Goal: Task Accomplishment & Management: Manage account settings

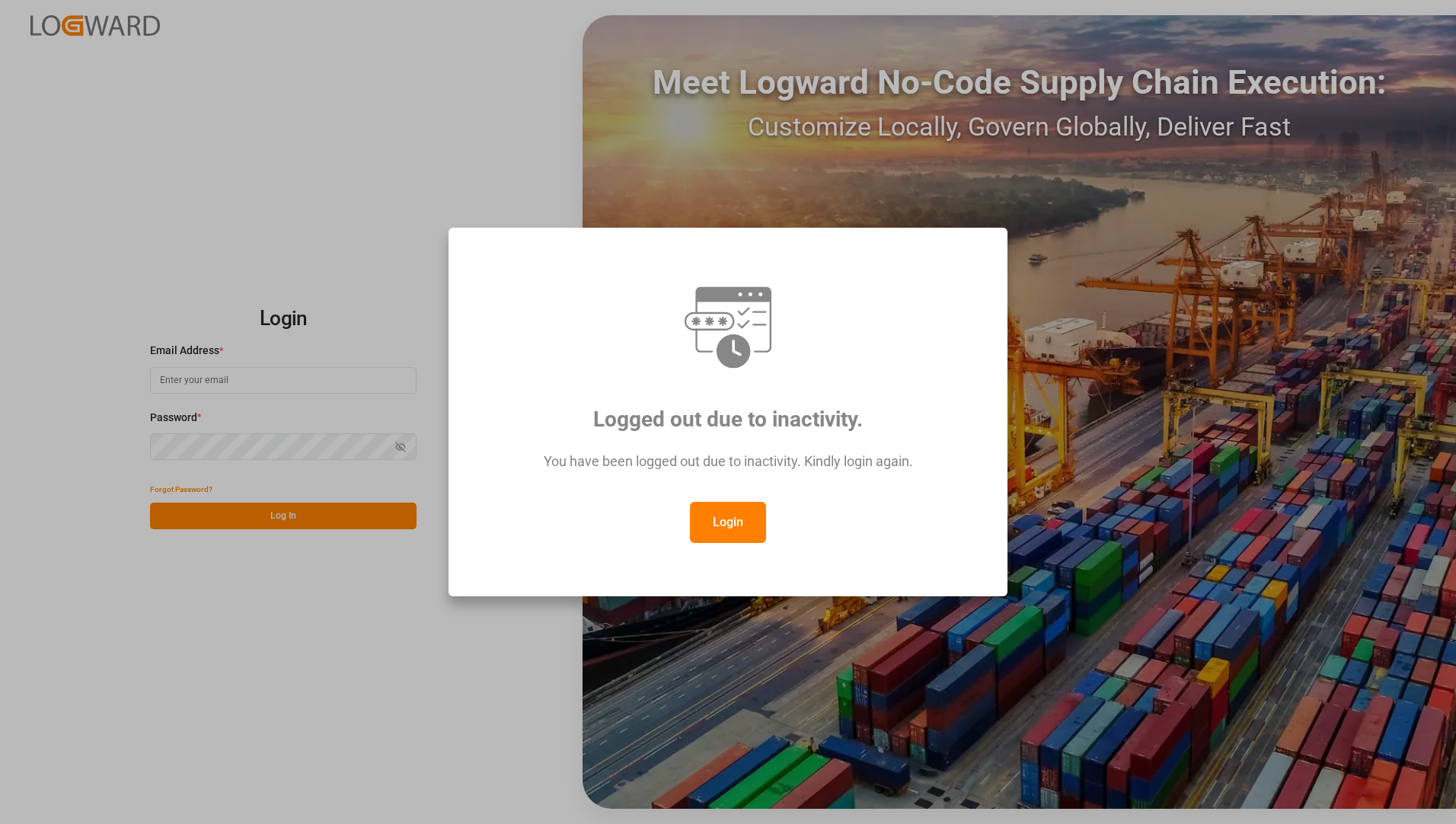
click at [750, 515] on button "Login" at bounding box center [728, 522] width 76 height 41
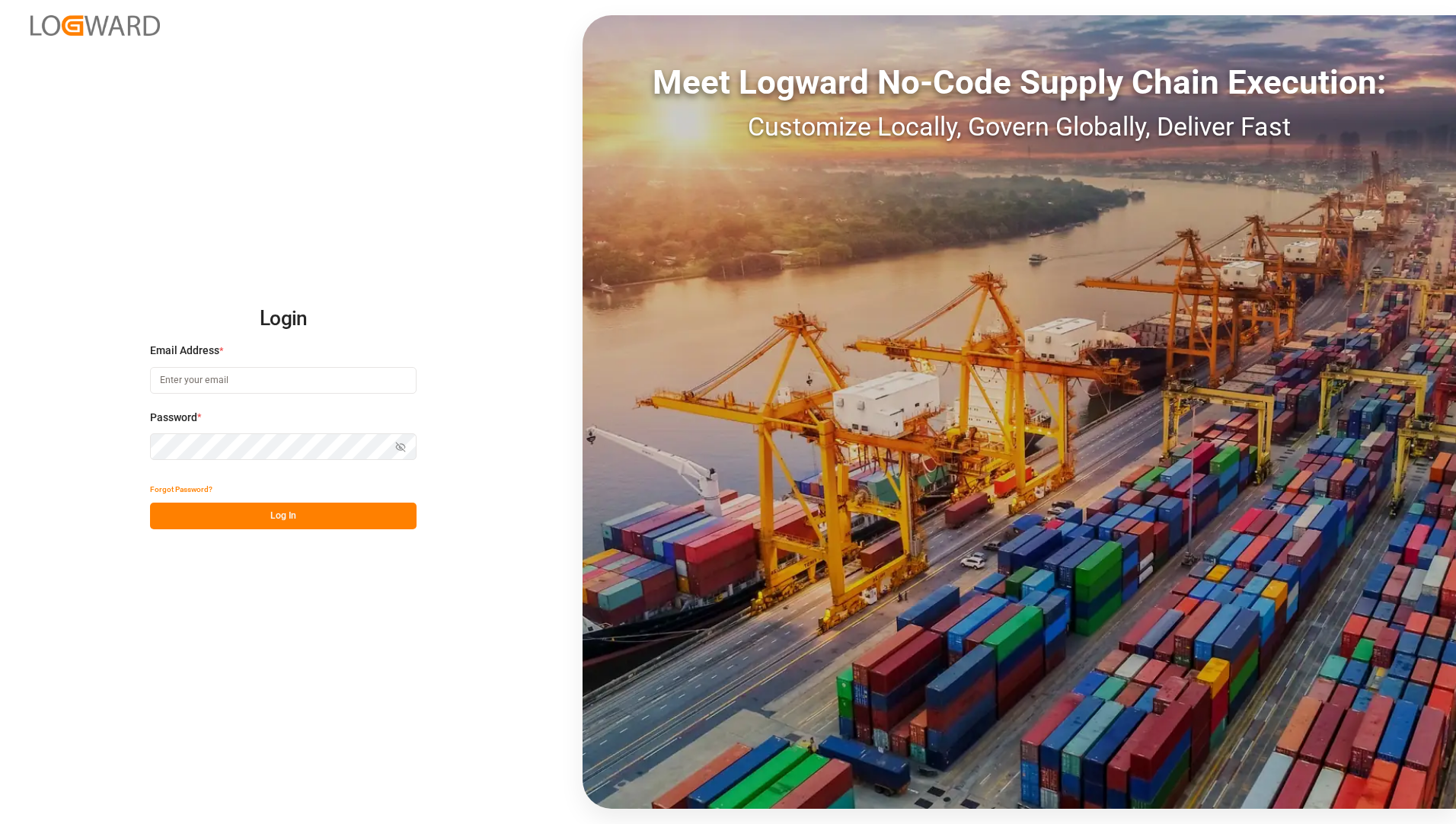
click at [221, 382] on input at bounding box center [283, 380] width 266 height 26
type input "[EMAIL_ADDRESS][PERSON_NAME][DOMAIN_NAME]"
click at [170, 520] on button "Log In" at bounding box center [283, 515] width 266 height 26
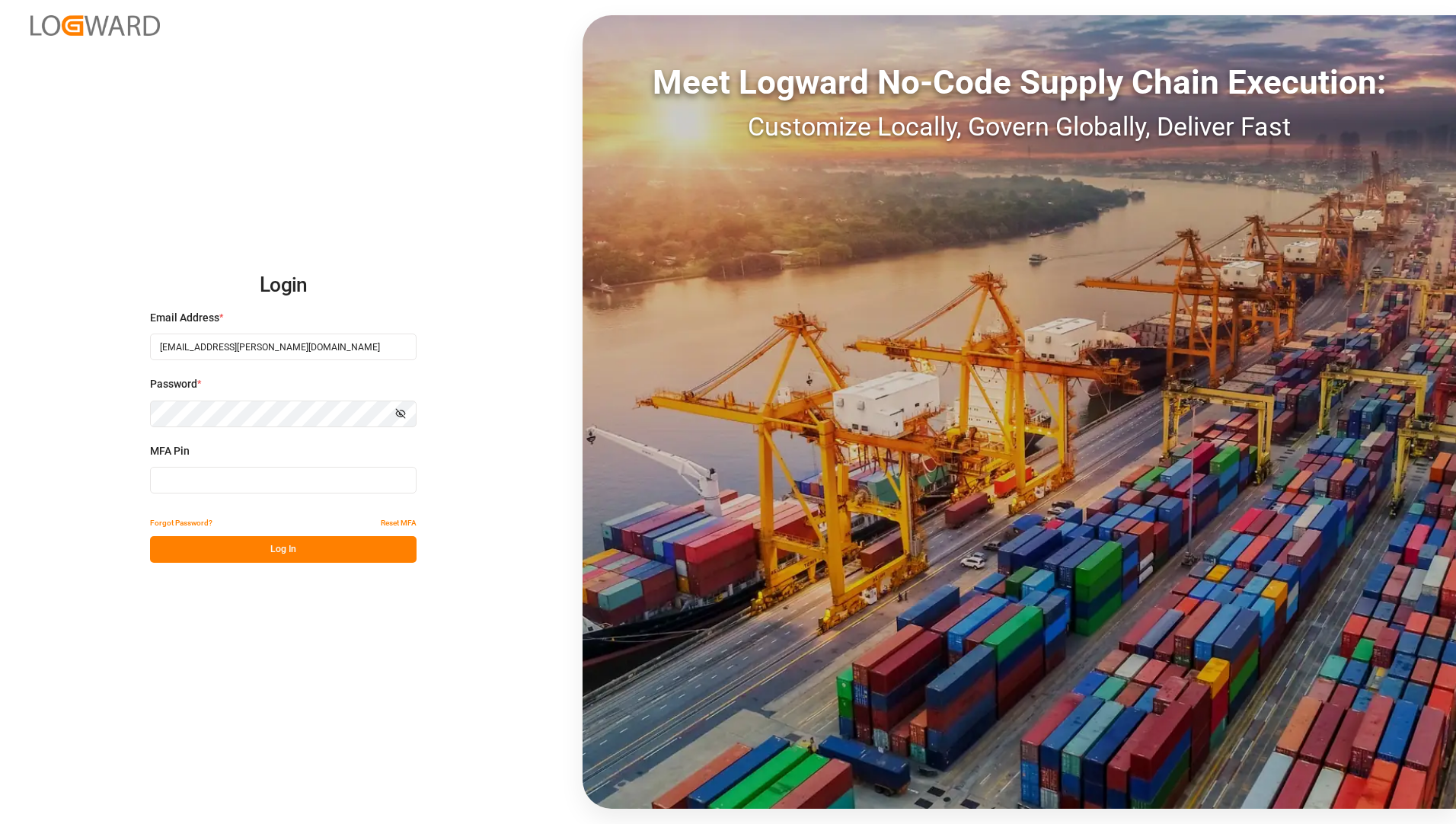
click at [177, 482] on input at bounding box center [283, 480] width 266 height 26
type input "100075"
click at [353, 543] on button "Log In" at bounding box center [283, 549] width 266 height 26
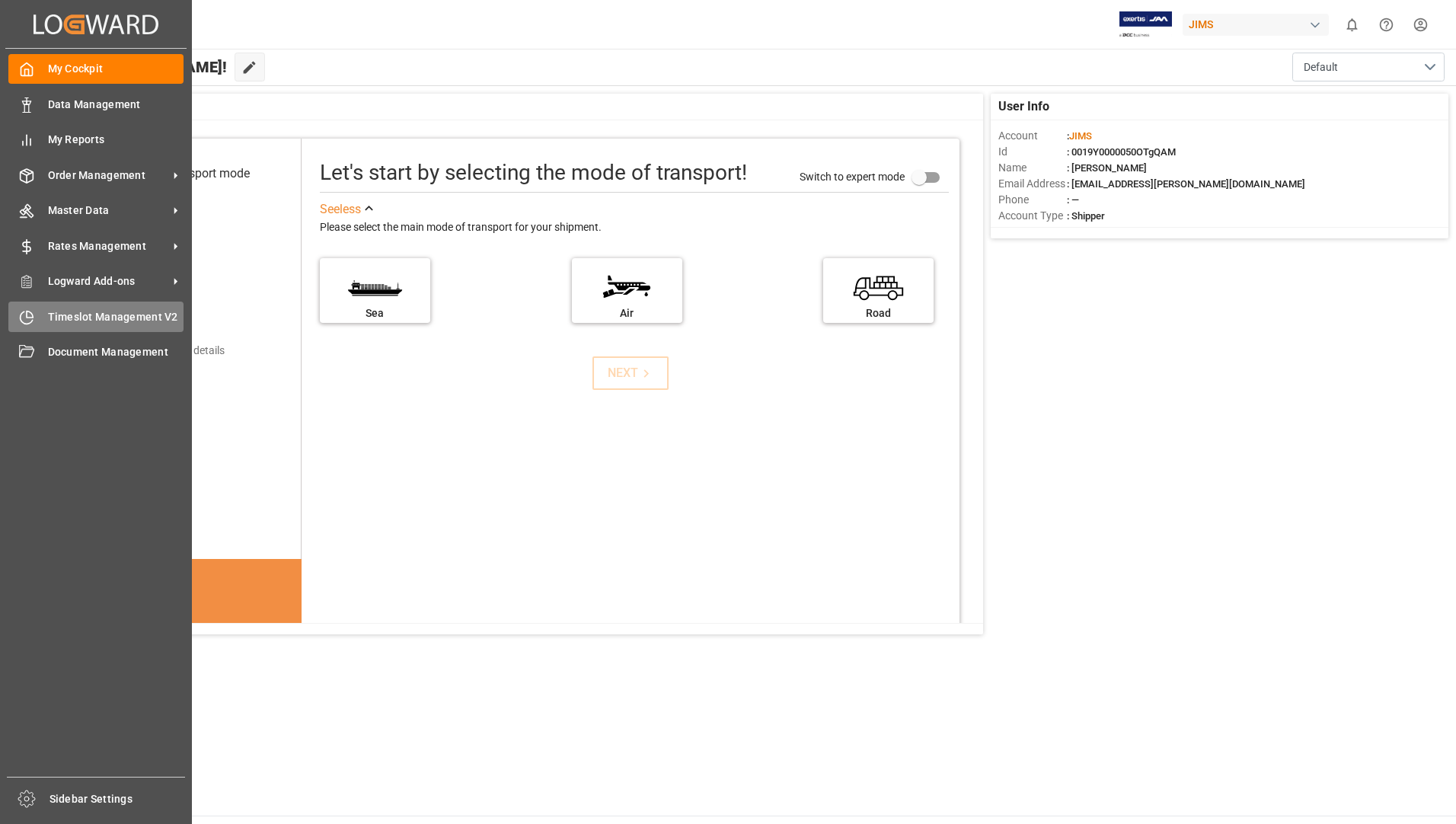
click at [121, 319] on span "Timeslot Management V2" at bounding box center [116, 318] width 136 height 16
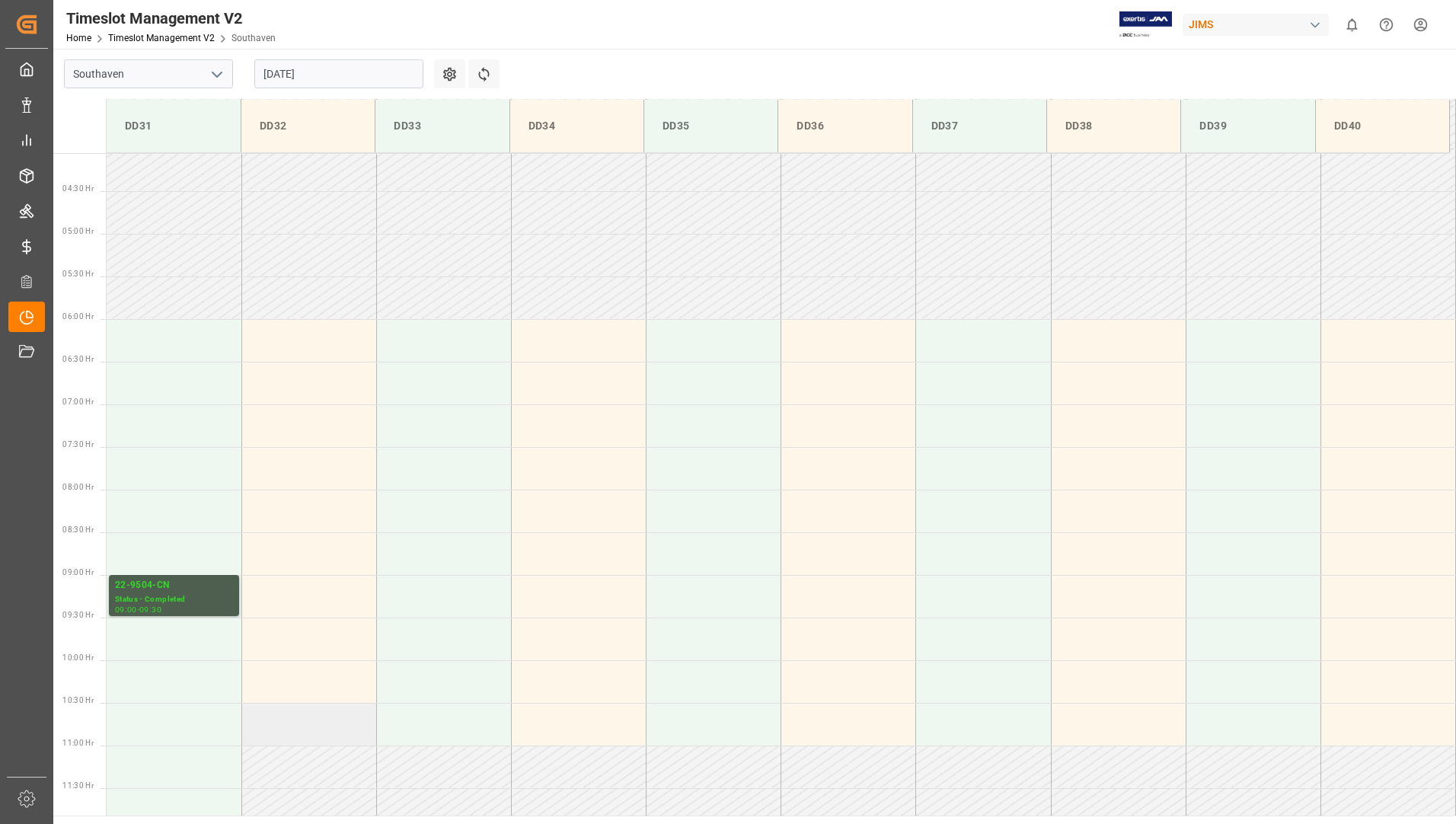
scroll to position [381, 0]
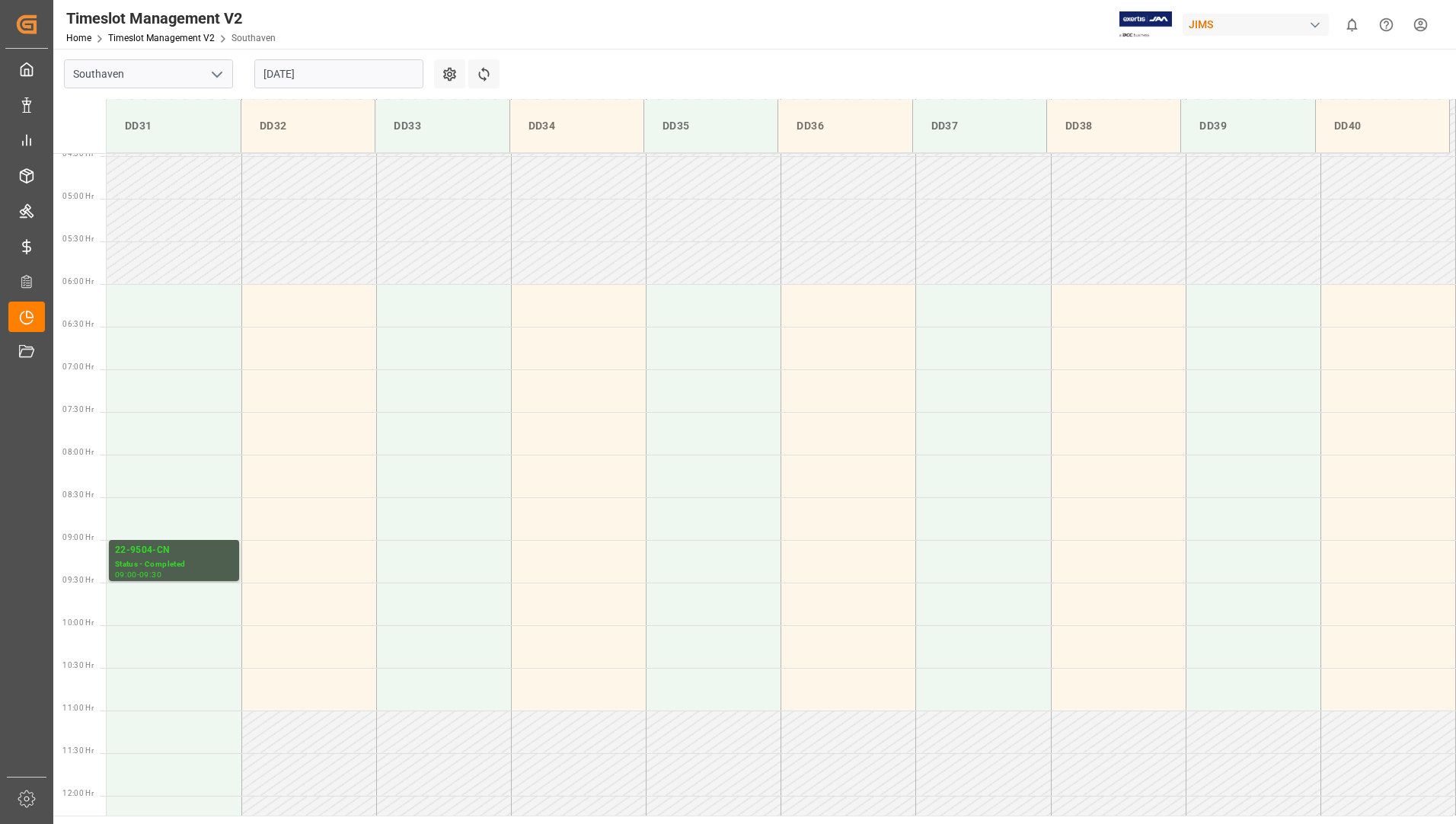
click at [362, 81] on input "[DATE]" at bounding box center [338, 74] width 169 height 29
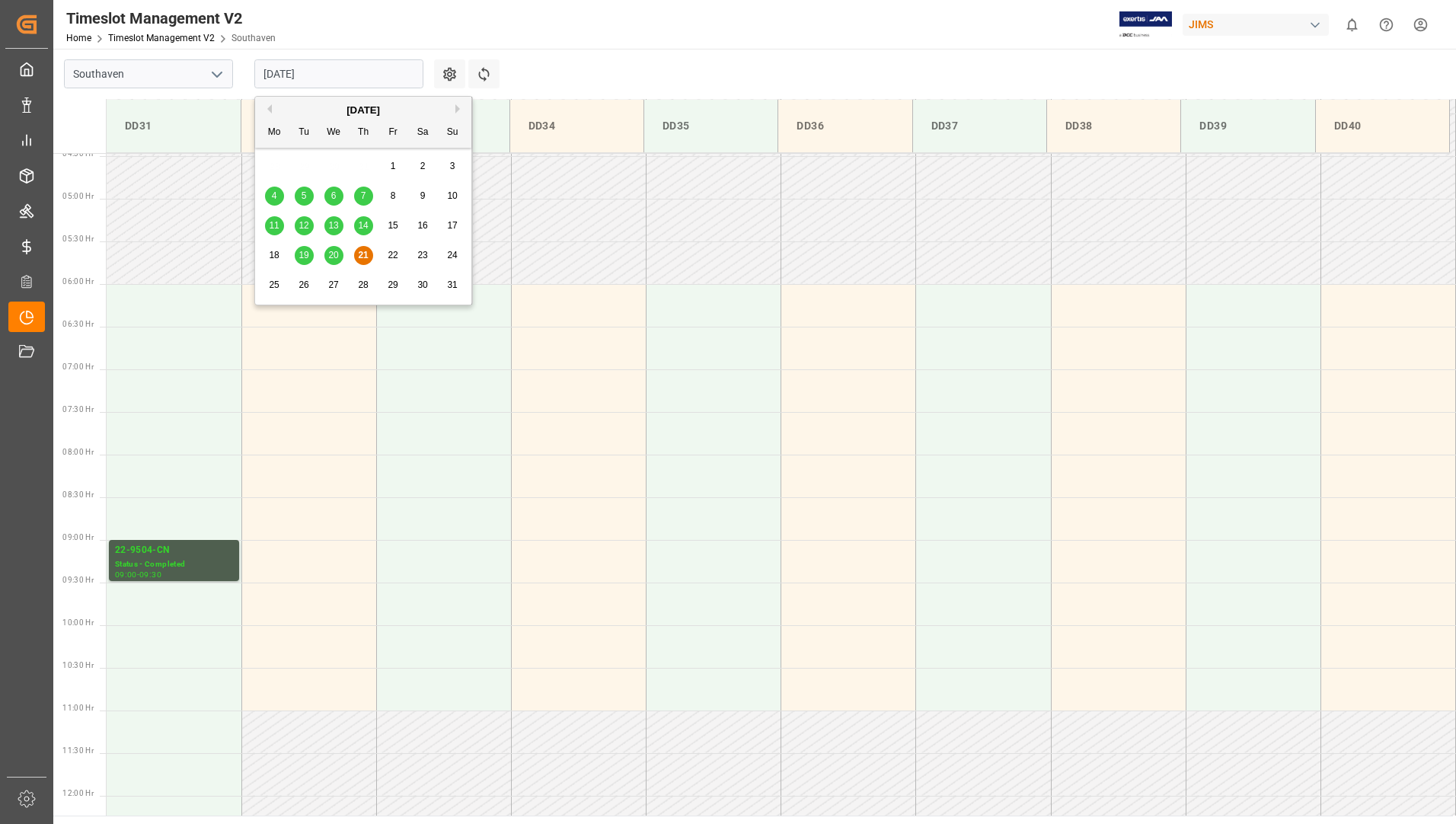
click at [366, 252] on span "21" at bounding box center [363, 254] width 10 height 10
click at [383, 69] on input "[DATE]" at bounding box center [338, 74] width 169 height 29
click at [1420, 25] on html "Created by potrace 1.15, written by [PERSON_NAME] [DATE]-[DATE] Created by potr…" at bounding box center [728, 412] width 1456 height 824
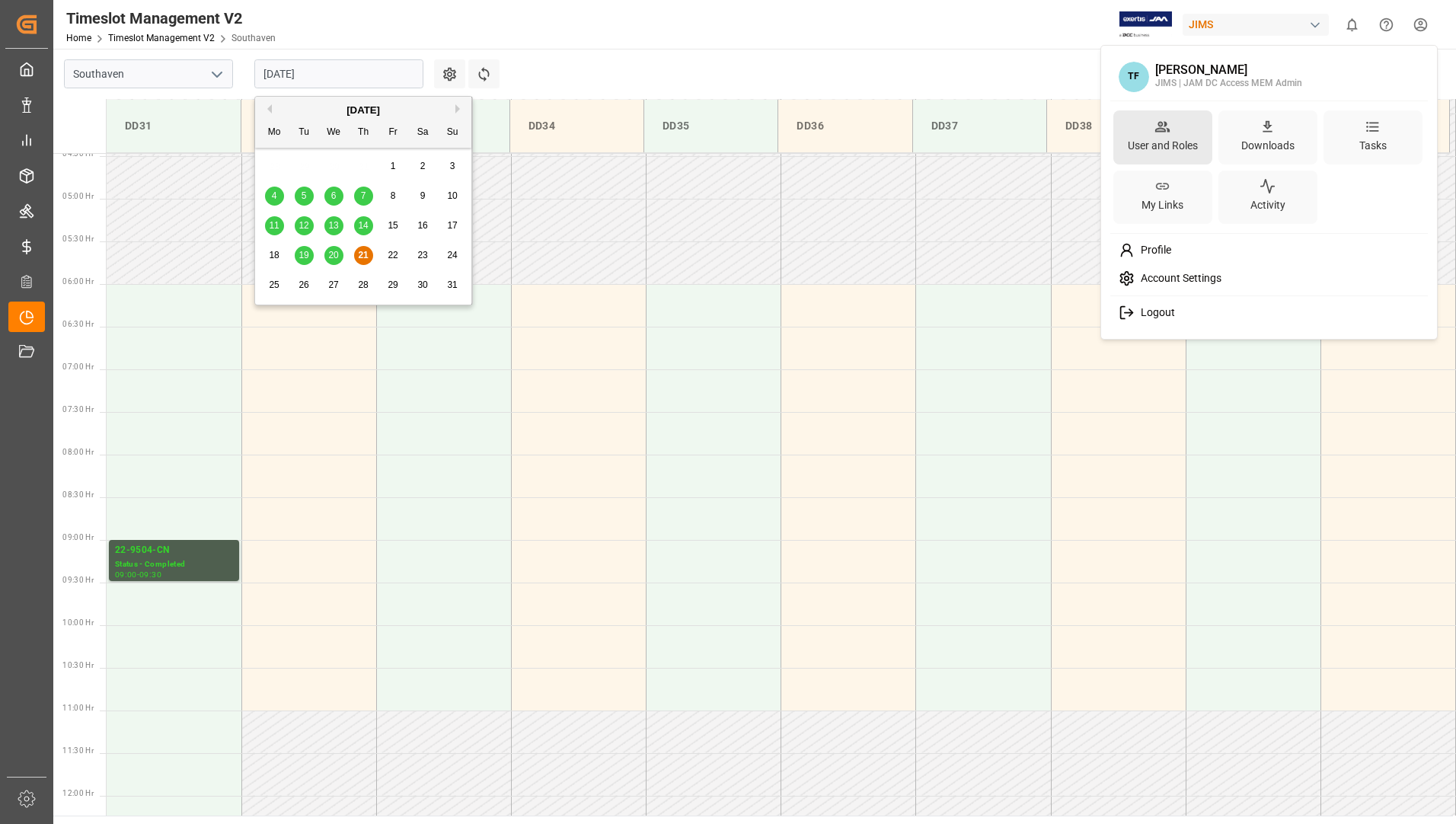
click at [1160, 144] on div "User and Roles" at bounding box center [1162, 146] width 76 height 22
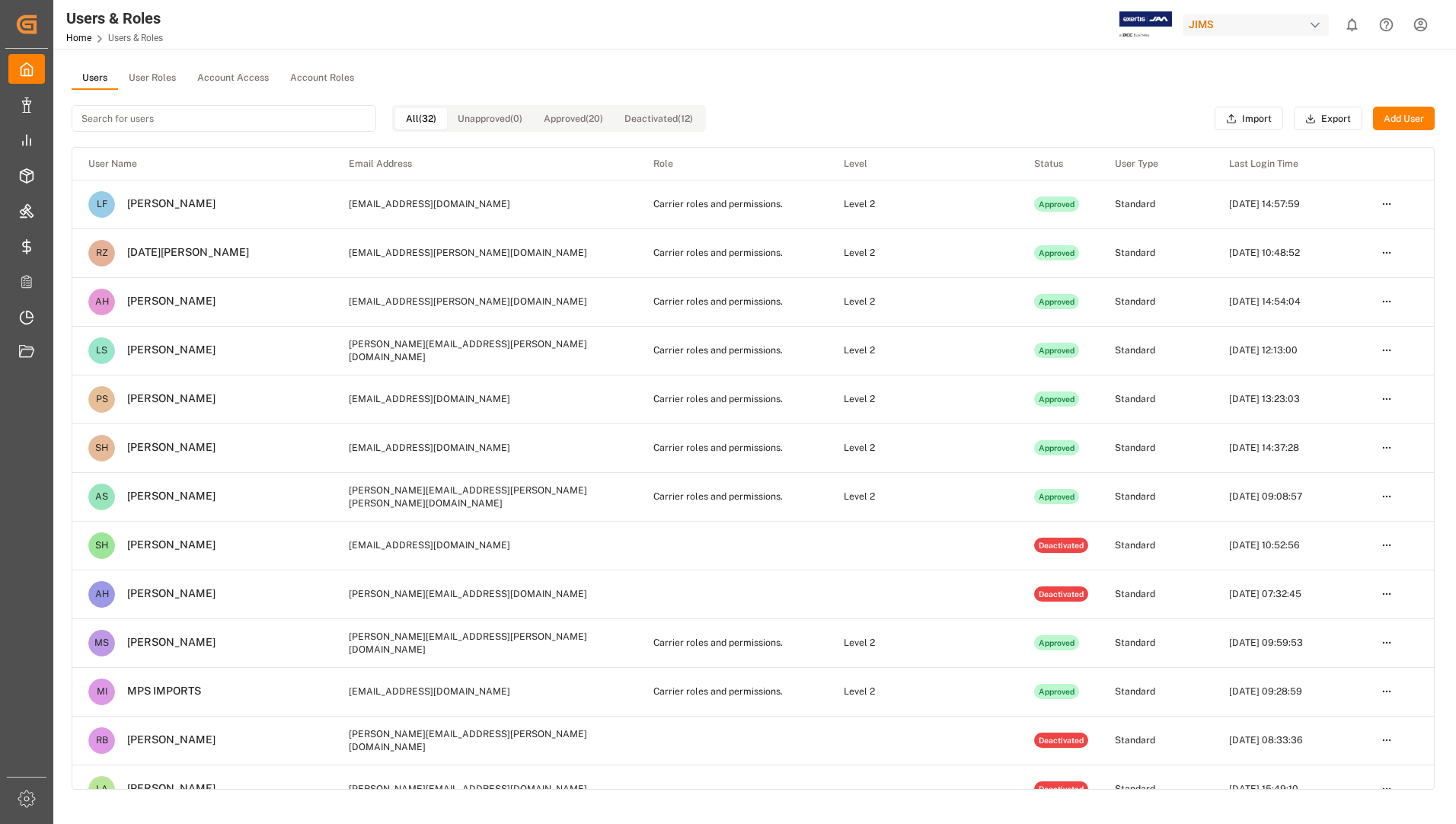
click at [263, 117] on input at bounding box center [224, 118] width 305 height 26
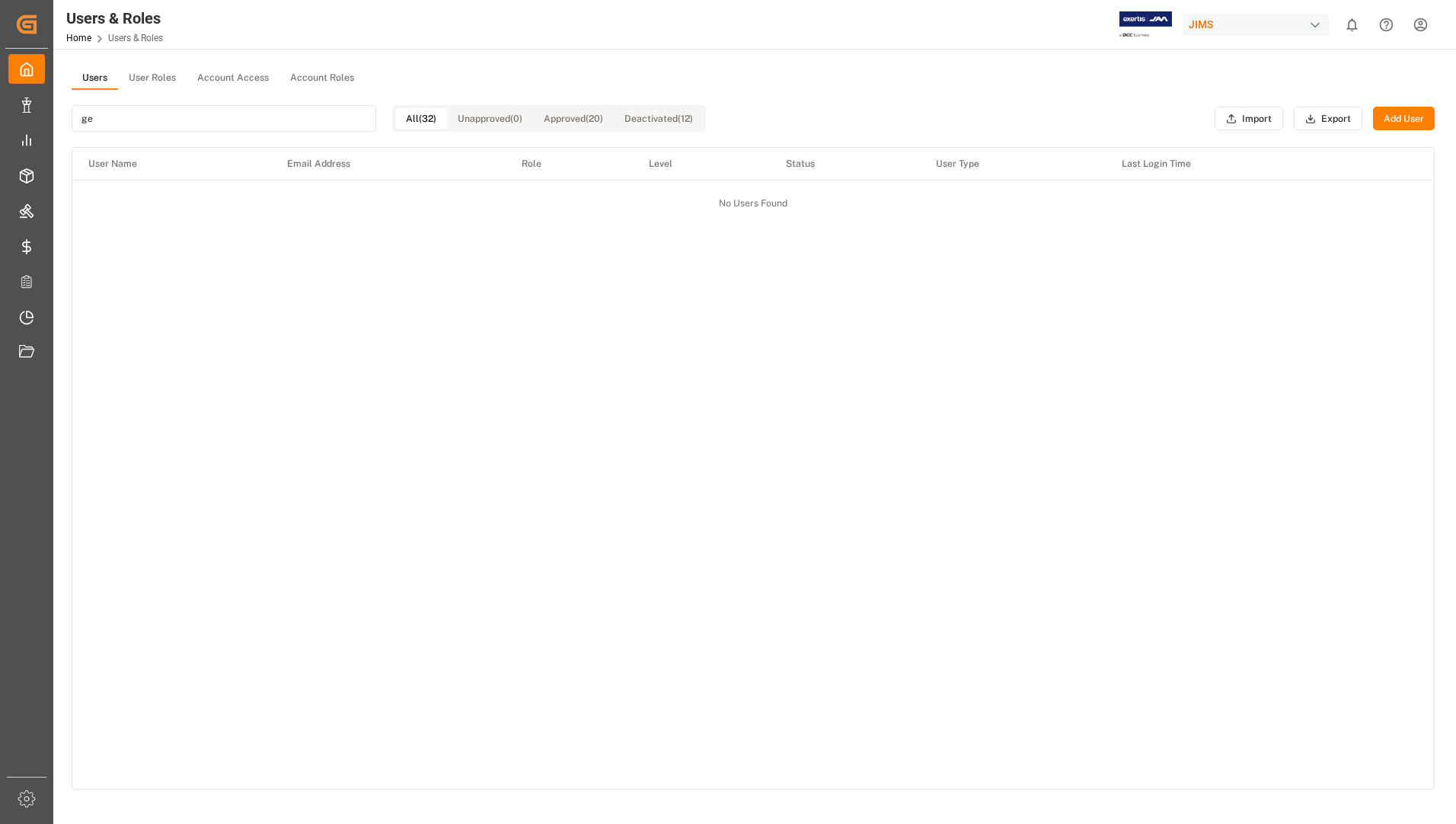
type input "g"
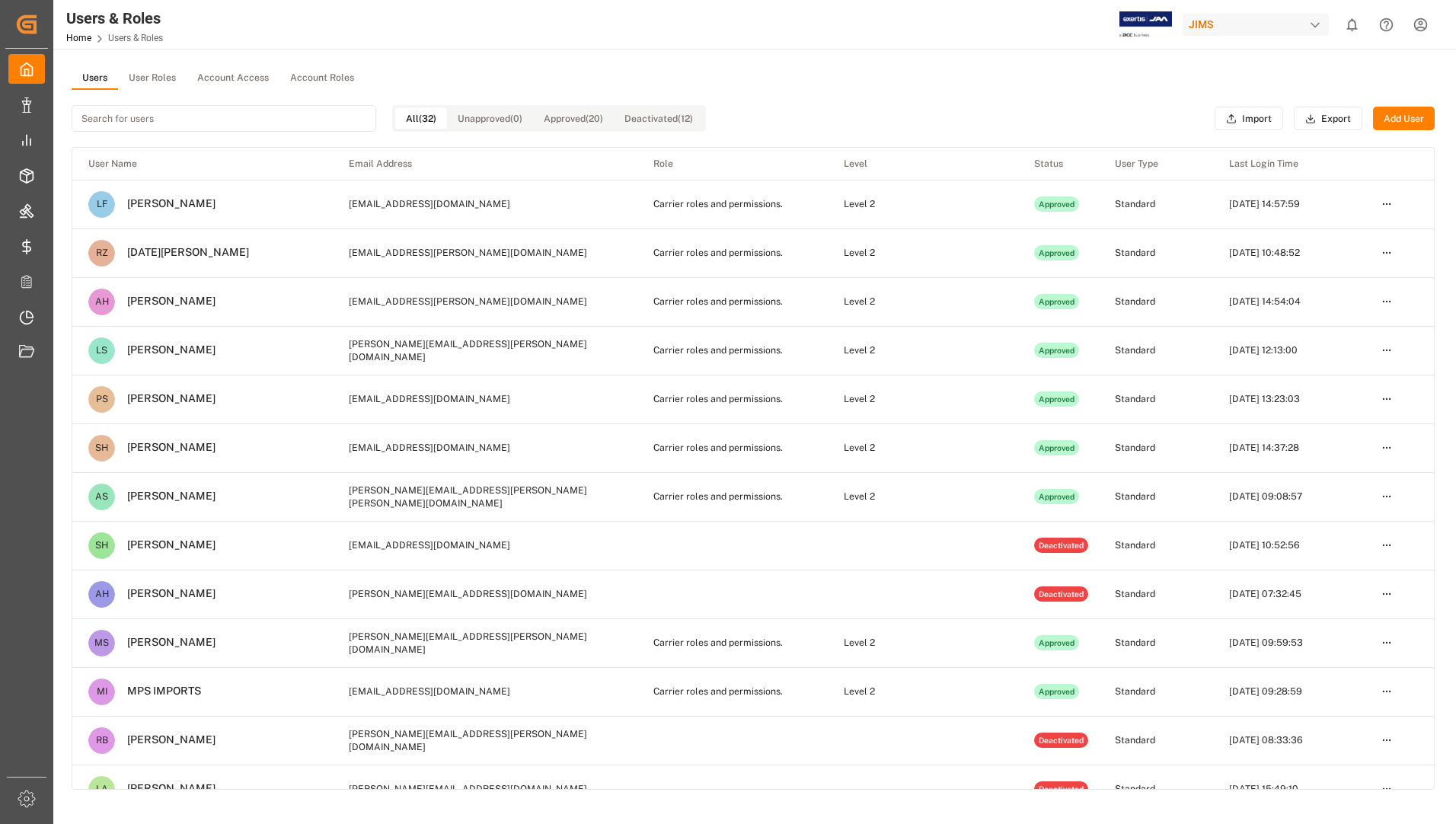
click at [1409, 119] on button "Add User" at bounding box center [1404, 118] width 62 height 24
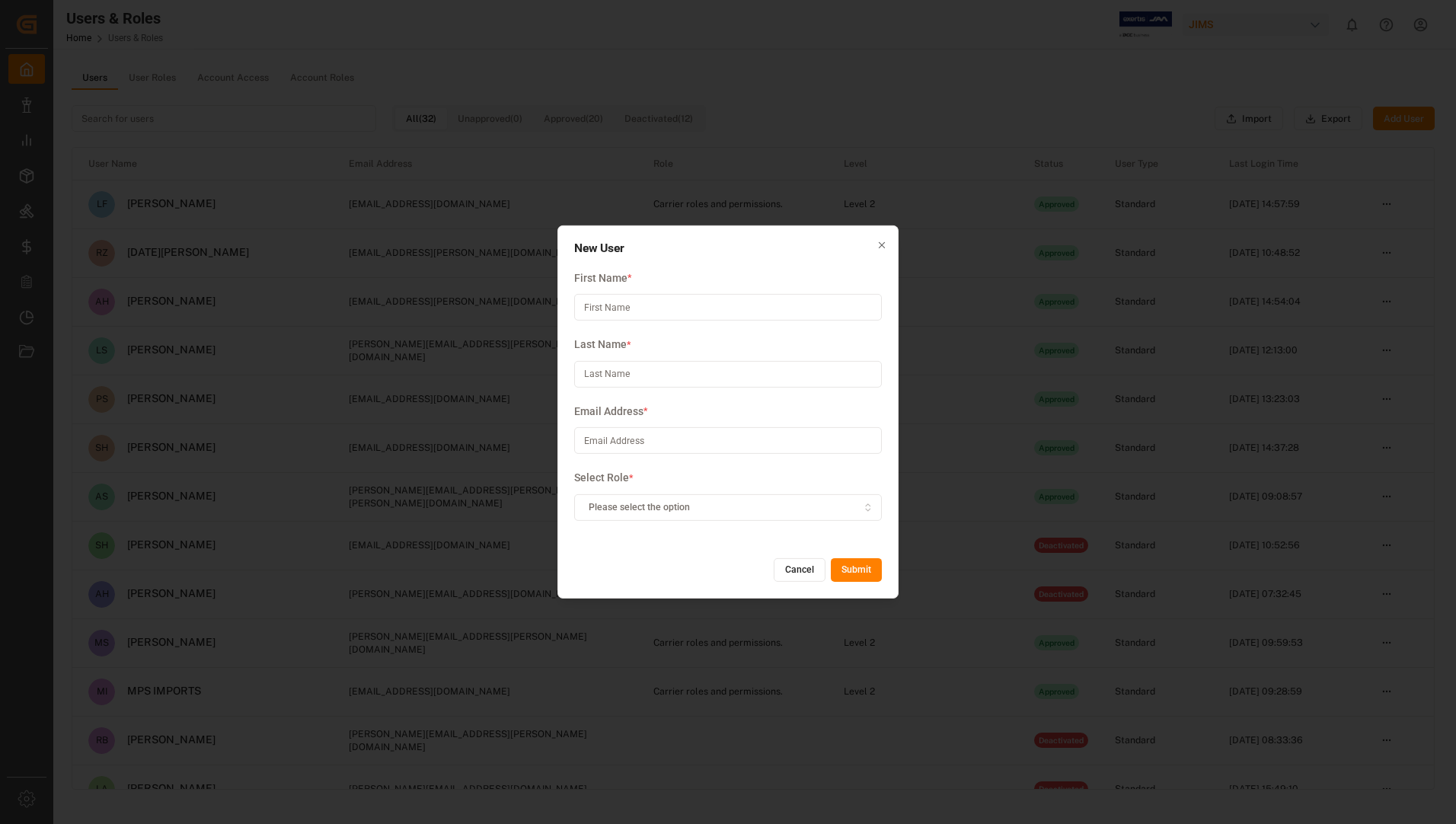
click at [730, 309] on input at bounding box center [728, 307] width 308 height 26
type input "[PERSON_NAME]"
click at [636, 445] on input at bounding box center [728, 440] width 308 height 26
paste input "<[PERSON_NAME][EMAIL_ADDRESS][DOMAIN_NAME]"
click at [590, 443] on input "<[PERSON_NAME][EMAIL_ADDRESS][DOMAIN_NAME]" at bounding box center [728, 440] width 308 height 26
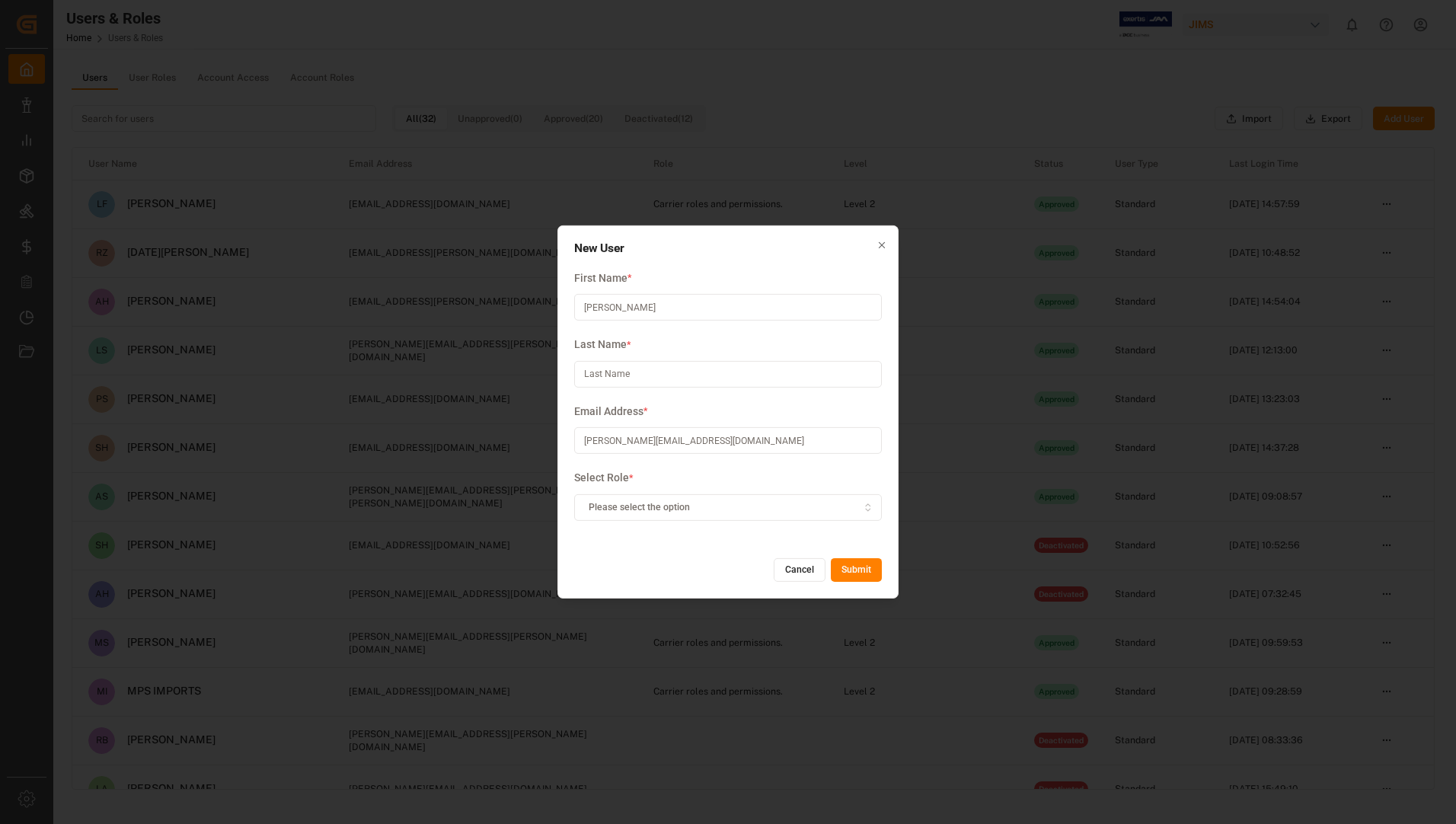
type input "[PERSON_NAME][EMAIL_ADDRESS][DOMAIN_NAME]"
click at [634, 299] on input "[PERSON_NAME]" at bounding box center [728, 307] width 308 height 26
type input "[PERSON_NAME]"
click at [629, 374] on input at bounding box center [728, 374] width 308 height 26
type input "Zebere"
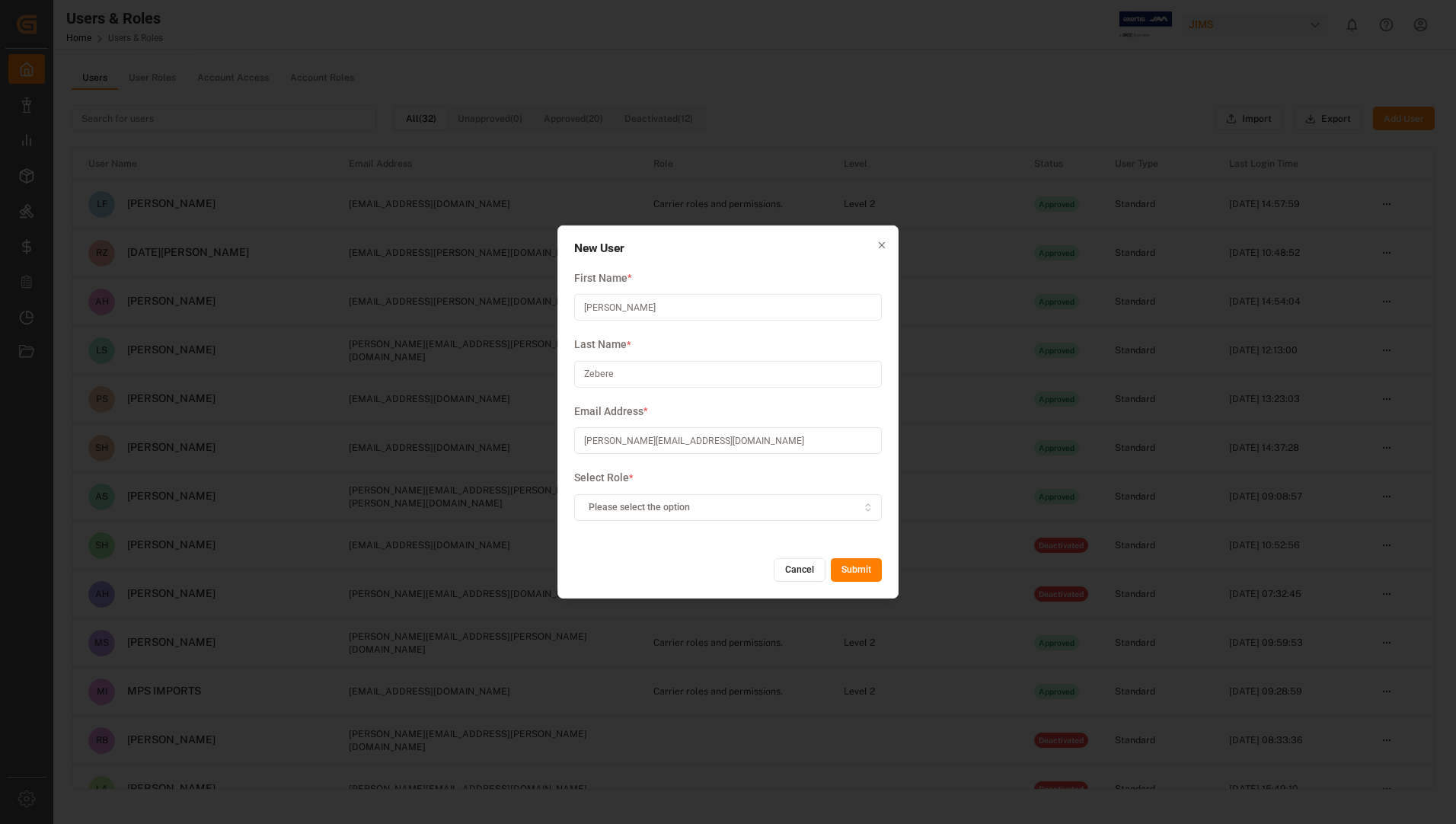
click at [804, 511] on div "Please select the option" at bounding box center [729, 507] width 301 height 14
click at [590, 541] on icon at bounding box center [590, 538] width 10 height 10
click at [664, 565] on div "Carrier roles and permissions." at bounding box center [670, 566] width 190 height 22
click at [846, 564] on button "Submit" at bounding box center [857, 570] width 51 height 24
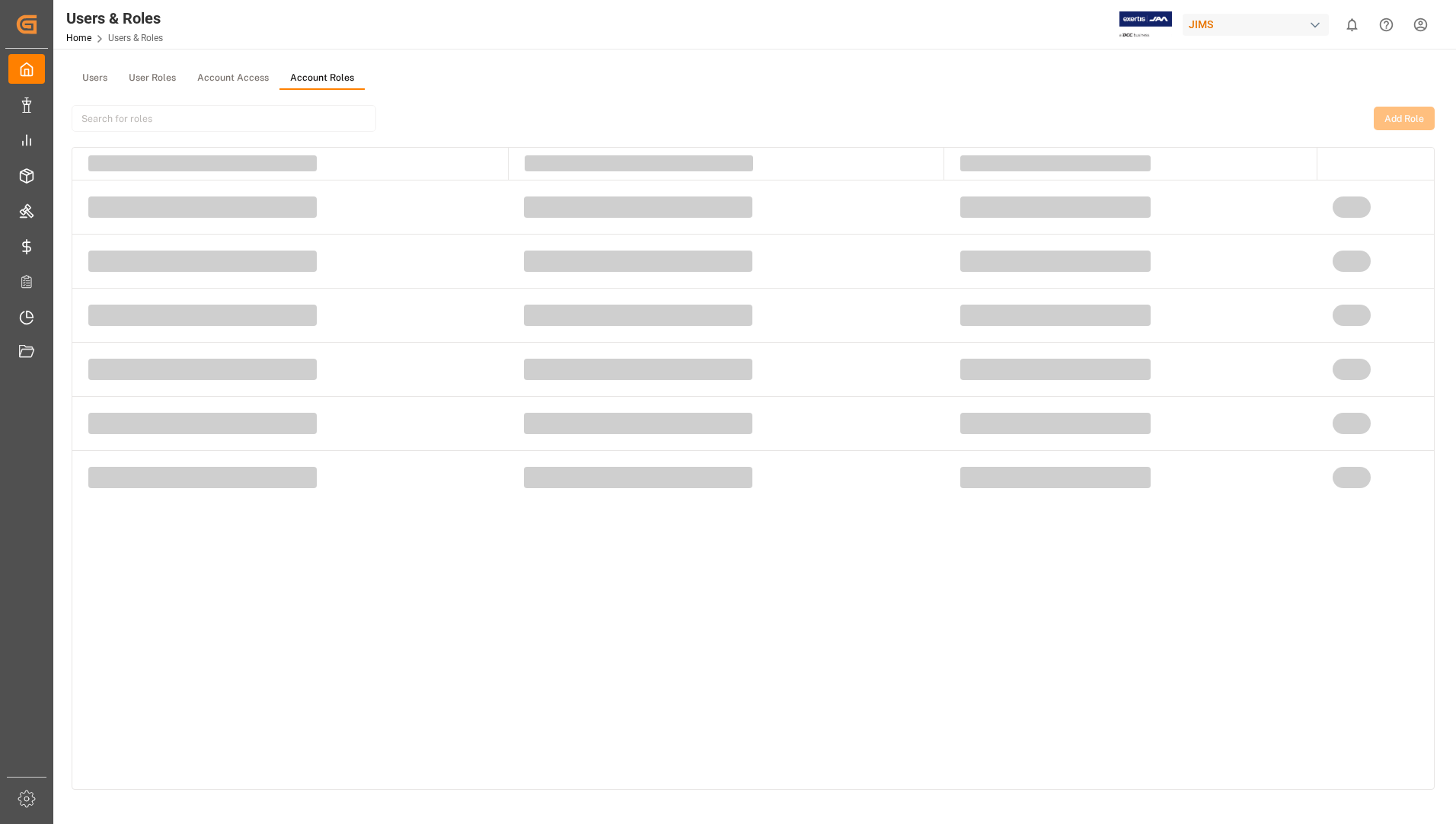
click at [299, 74] on button "Account Roles" at bounding box center [322, 78] width 86 height 23
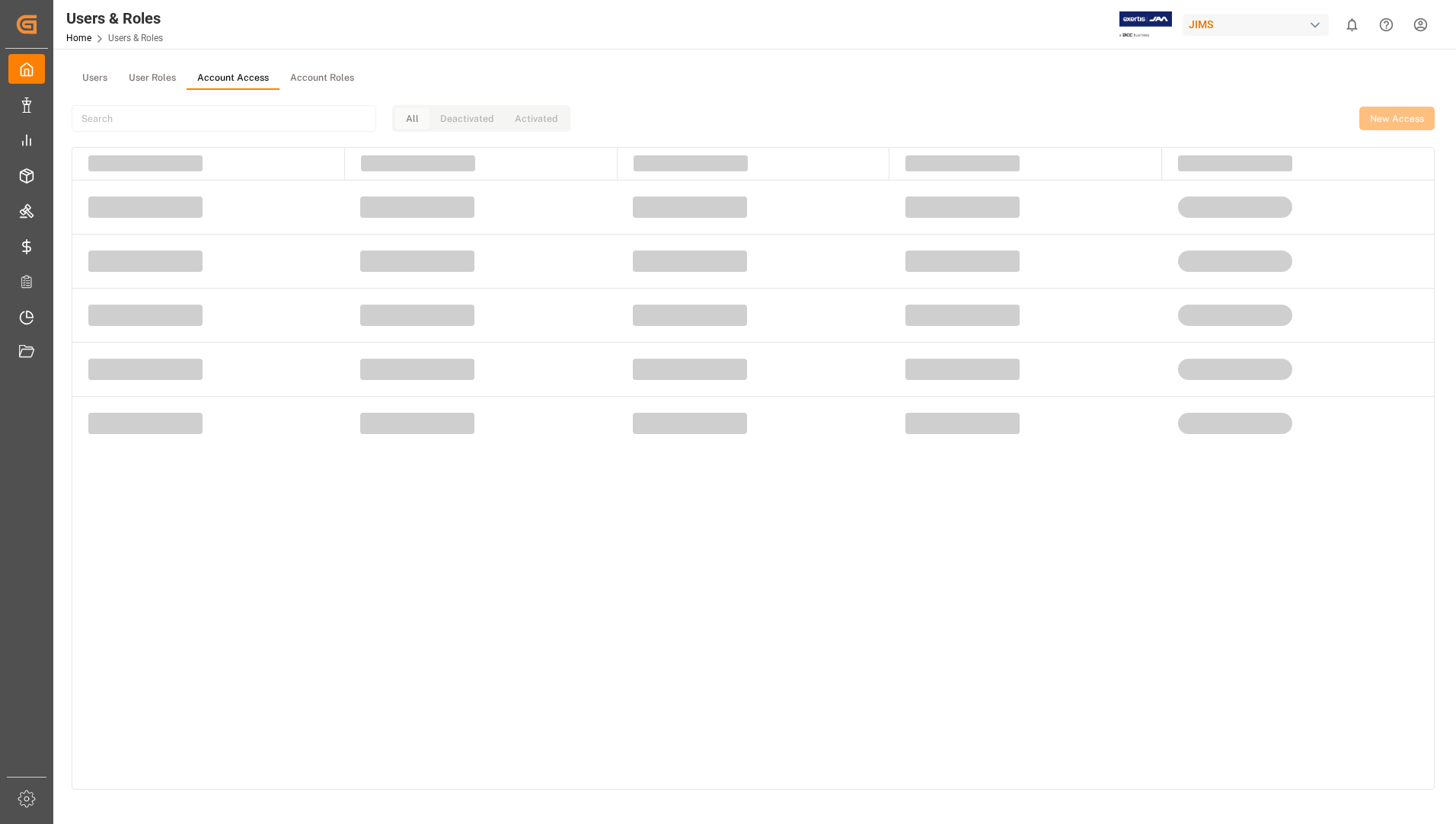
click at [211, 80] on button "Account Access" at bounding box center [233, 78] width 93 height 23
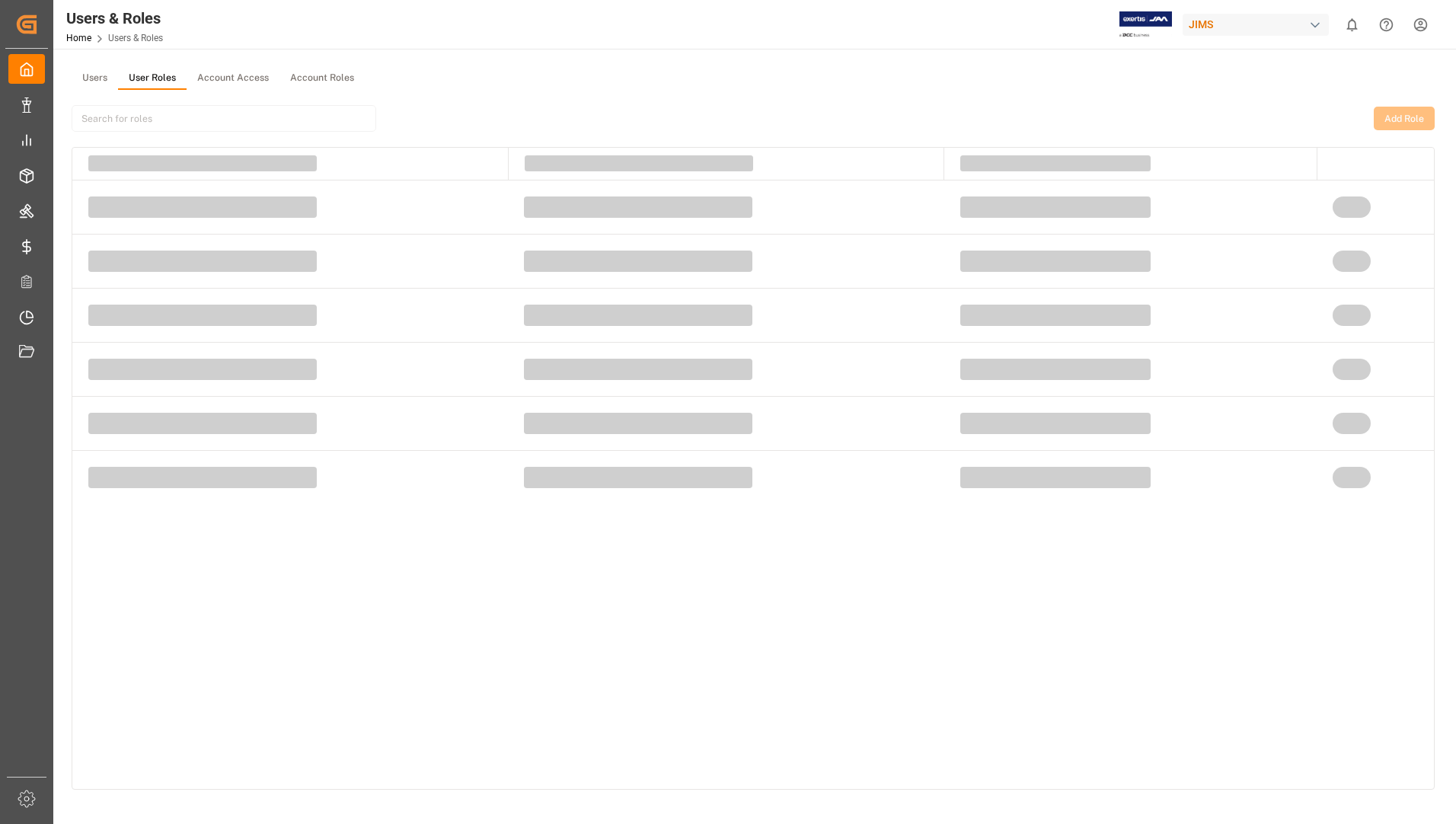
click at [147, 78] on button "User Roles" at bounding box center [153, 78] width 69 height 23
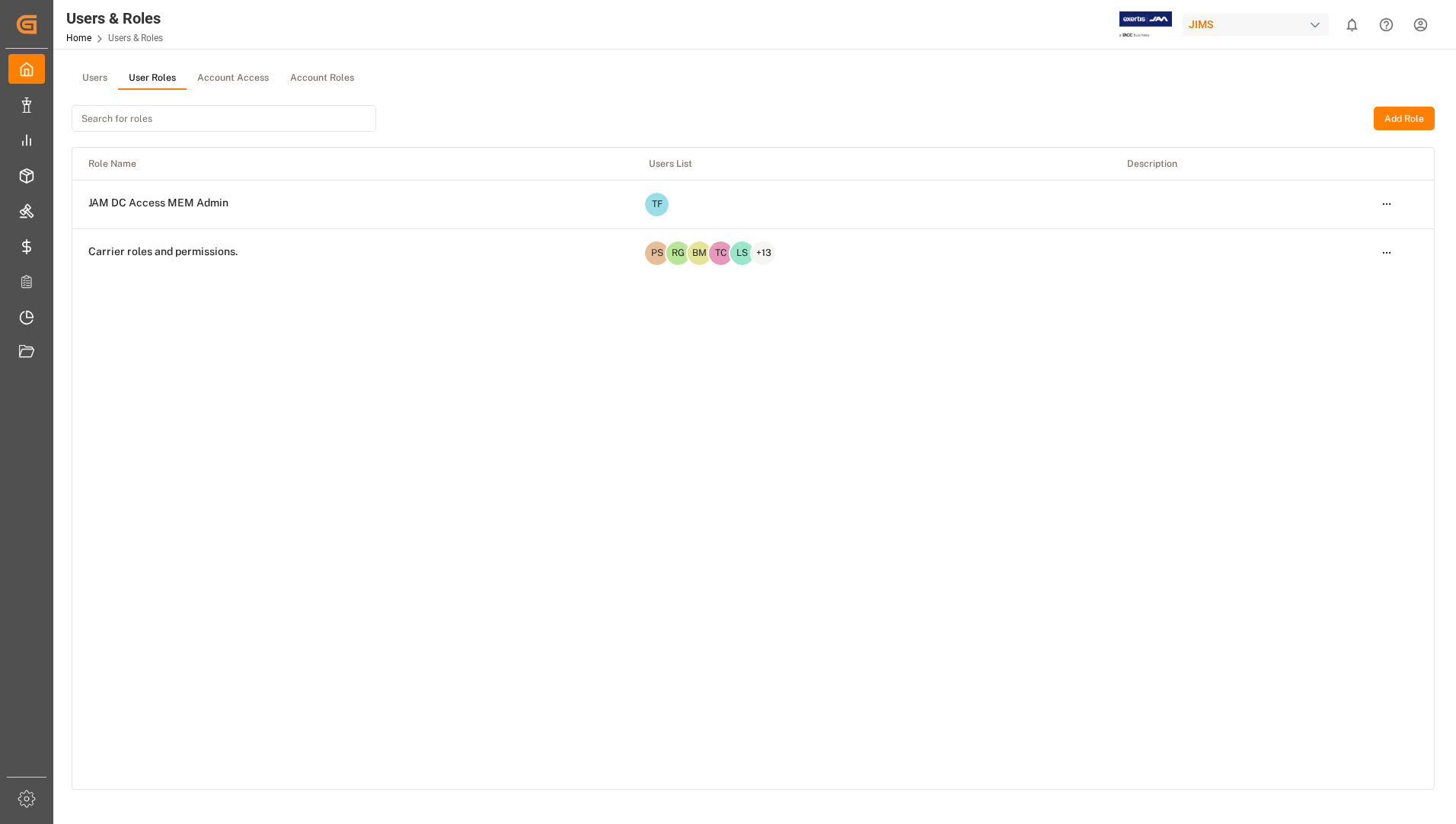
click at [1386, 254] on html "Created by potrace 1.15, written by [PERSON_NAME] [DATE]-[DATE] Created by potr…" at bounding box center [728, 412] width 1456 height 824
click at [1010, 332] on html "Created by potrace 1.15, written by [PERSON_NAME] [DATE]-[DATE] Created by potr…" at bounding box center [728, 412] width 1456 height 824
click at [1398, 205] on td "Open menu" at bounding box center [1400, 204] width 69 height 49
click at [1387, 203] on html "Created by potrace 1.15, written by [PERSON_NAME] [DATE]-[DATE] Created by potr…" at bounding box center [728, 412] width 1456 height 824
click at [1182, 294] on html "Created by potrace 1.15, written by [PERSON_NAME] [DATE]-[DATE] Created by potr…" at bounding box center [728, 412] width 1456 height 824
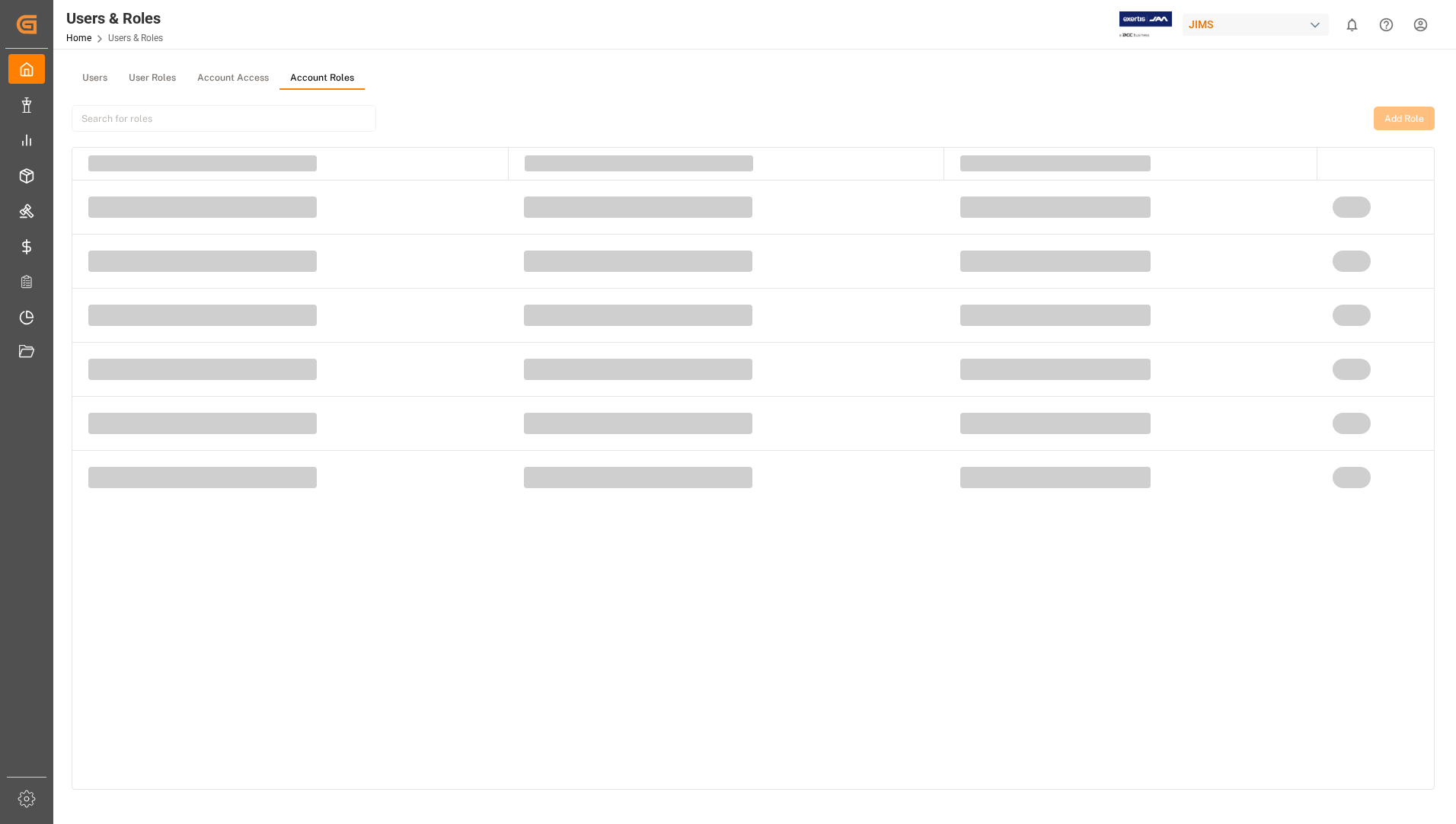
click at [327, 77] on button "Account Roles" at bounding box center [322, 78] width 86 height 23
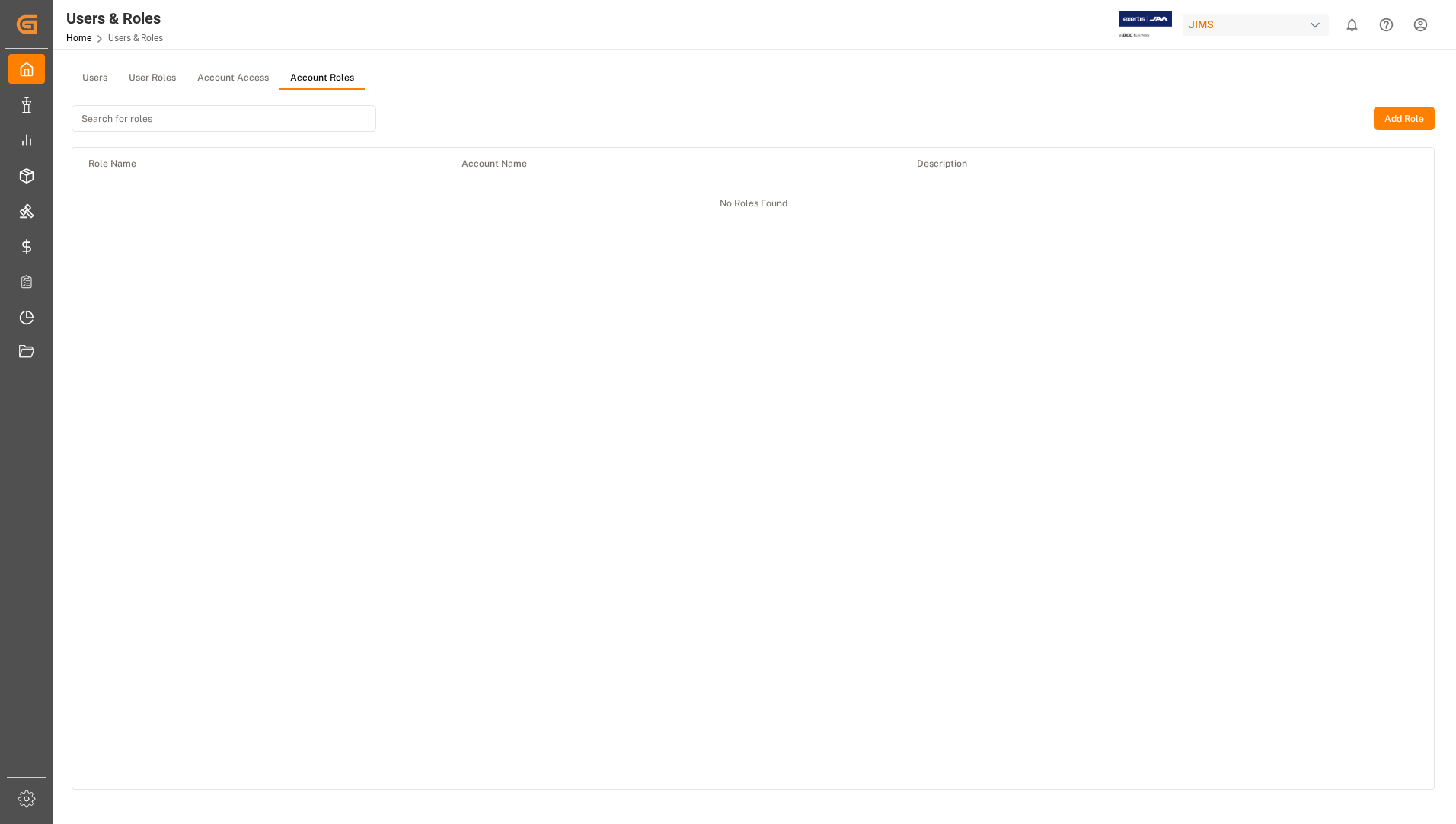
click at [252, 78] on button "Account Access" at bounding box center [233, 78] width 93 height 23
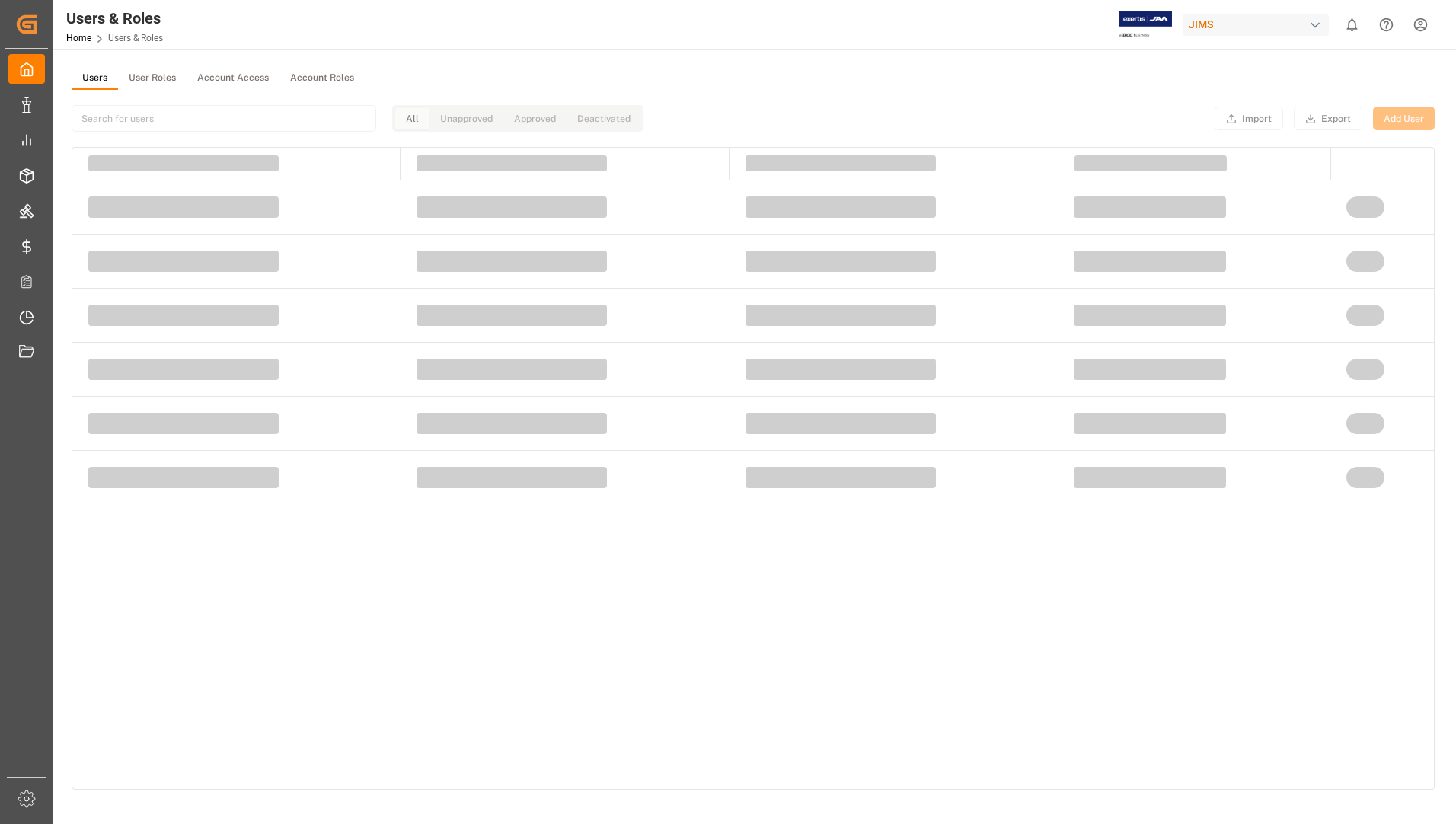
click at [96, 73] on button "Users" at bounding box center [95, 78] width 46 height 23
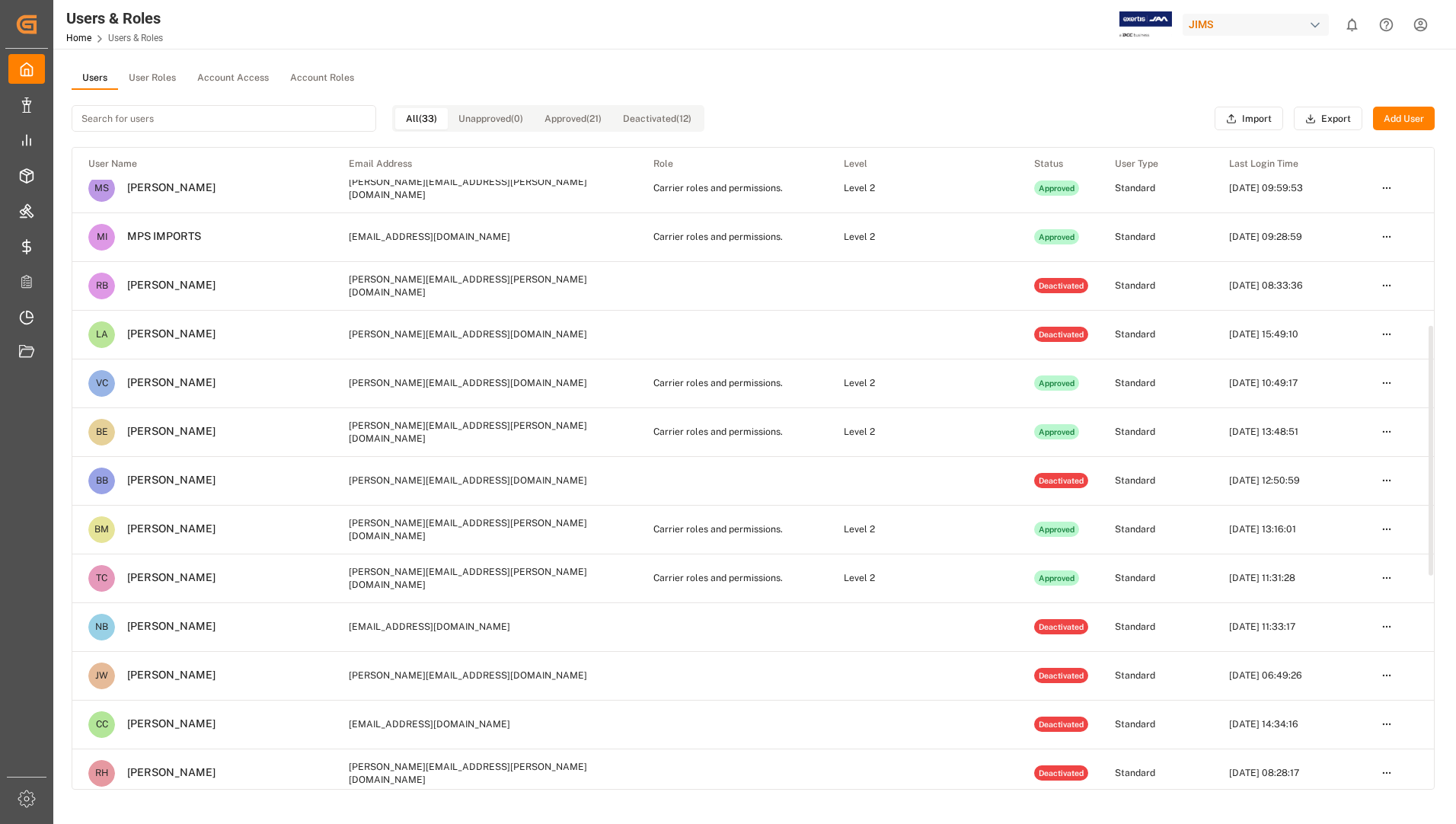
scroll to position [457, 0]
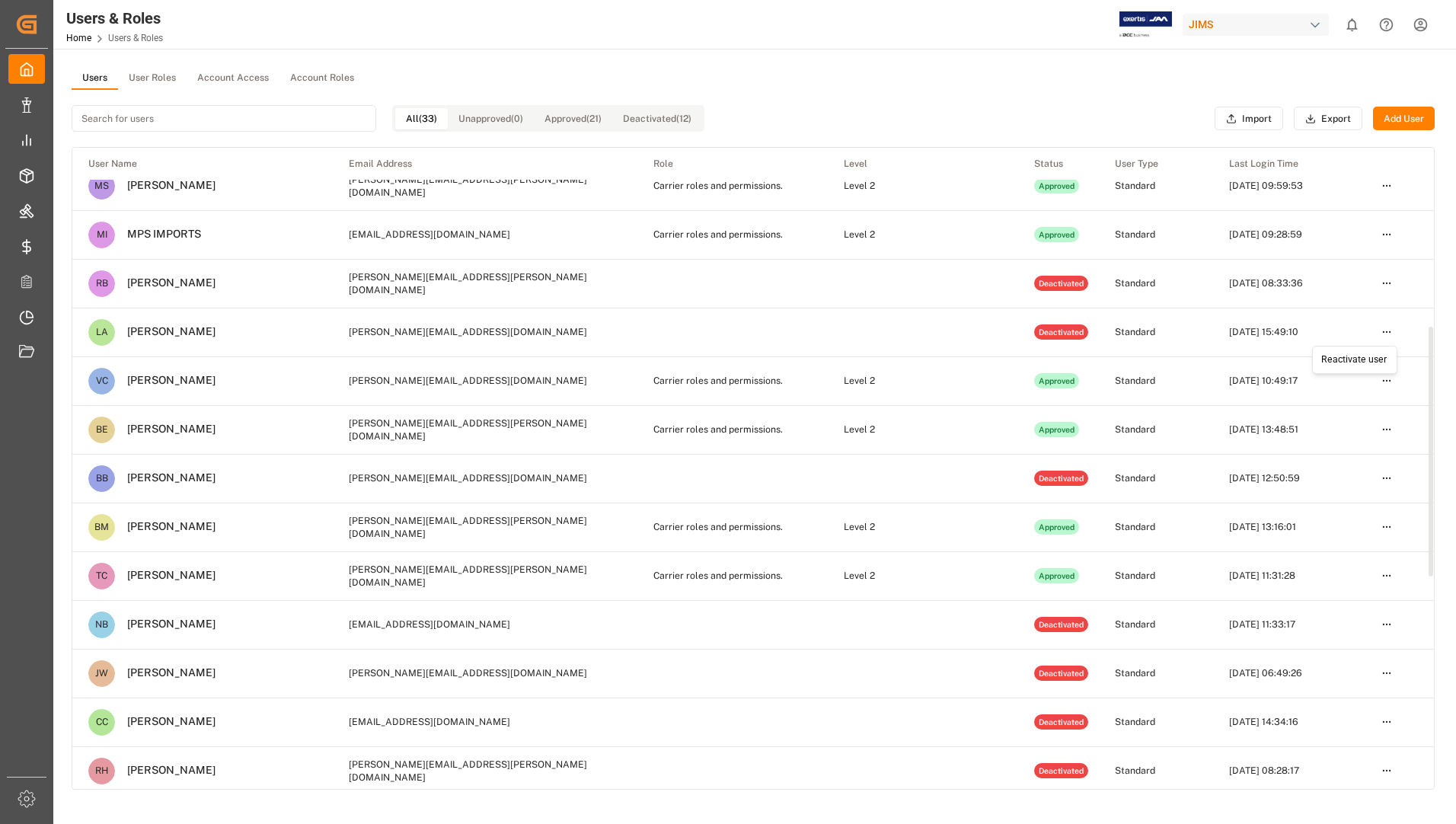
click at [1389, 330] on html "Created by potrace 1.15, written by [PERSON_NAME] [DATE]-[DATE] Created by potr…" at bounding box center [728, 412] width 1456 height 824
click at [978, 56] on html "Created by potrace 1.15, written by [PERSON_NAME] [DATE]-[DATE] Created by potr…" at bounding box center [728, 412] width 1456 height 824
click at [258, 72] on button "Account Access" at bounding box center [233, 78] width 93 height 23
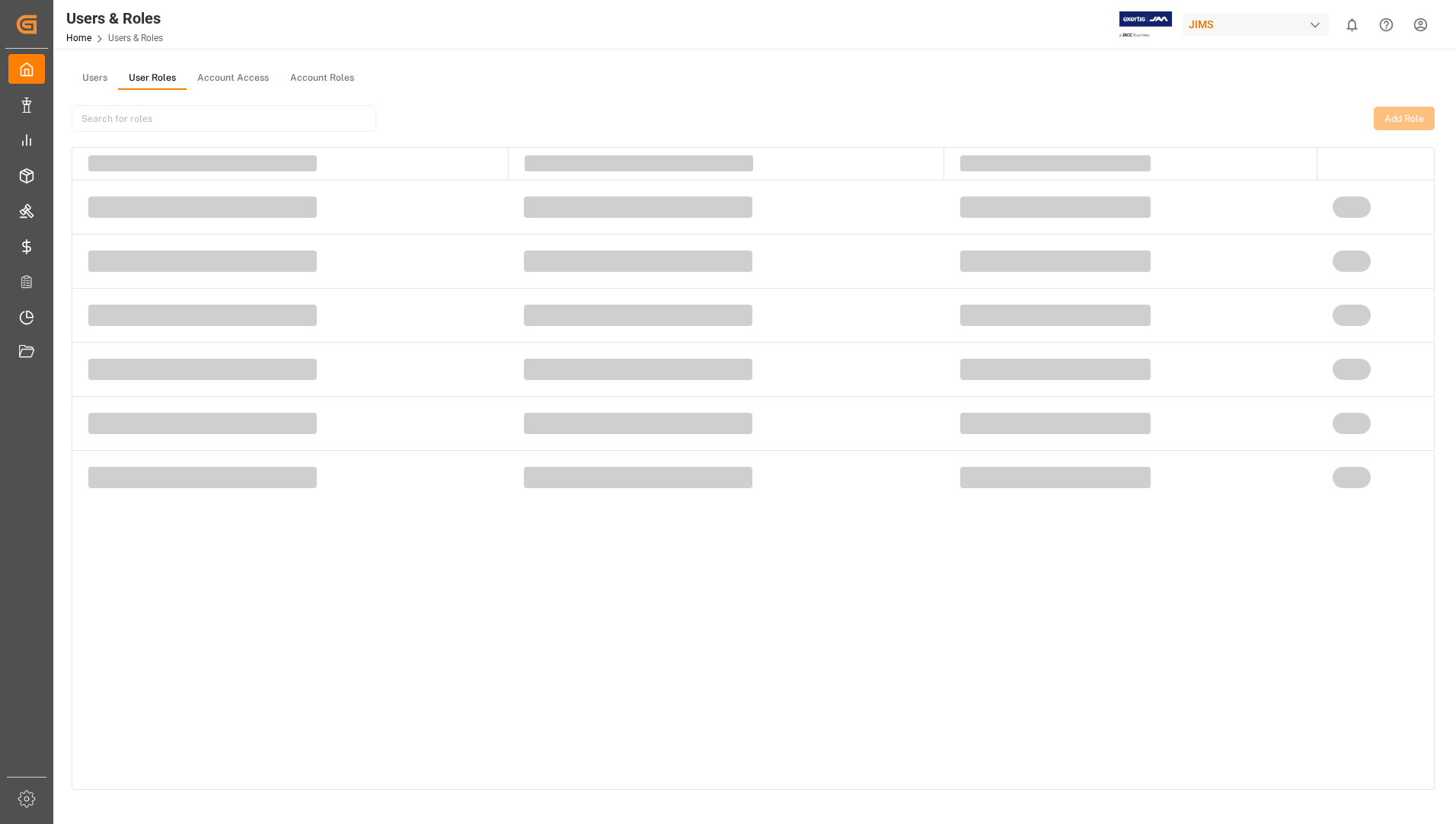
click at [142, 77] on button "User Roles" at bounding box center [153, 78] width 69 height 23
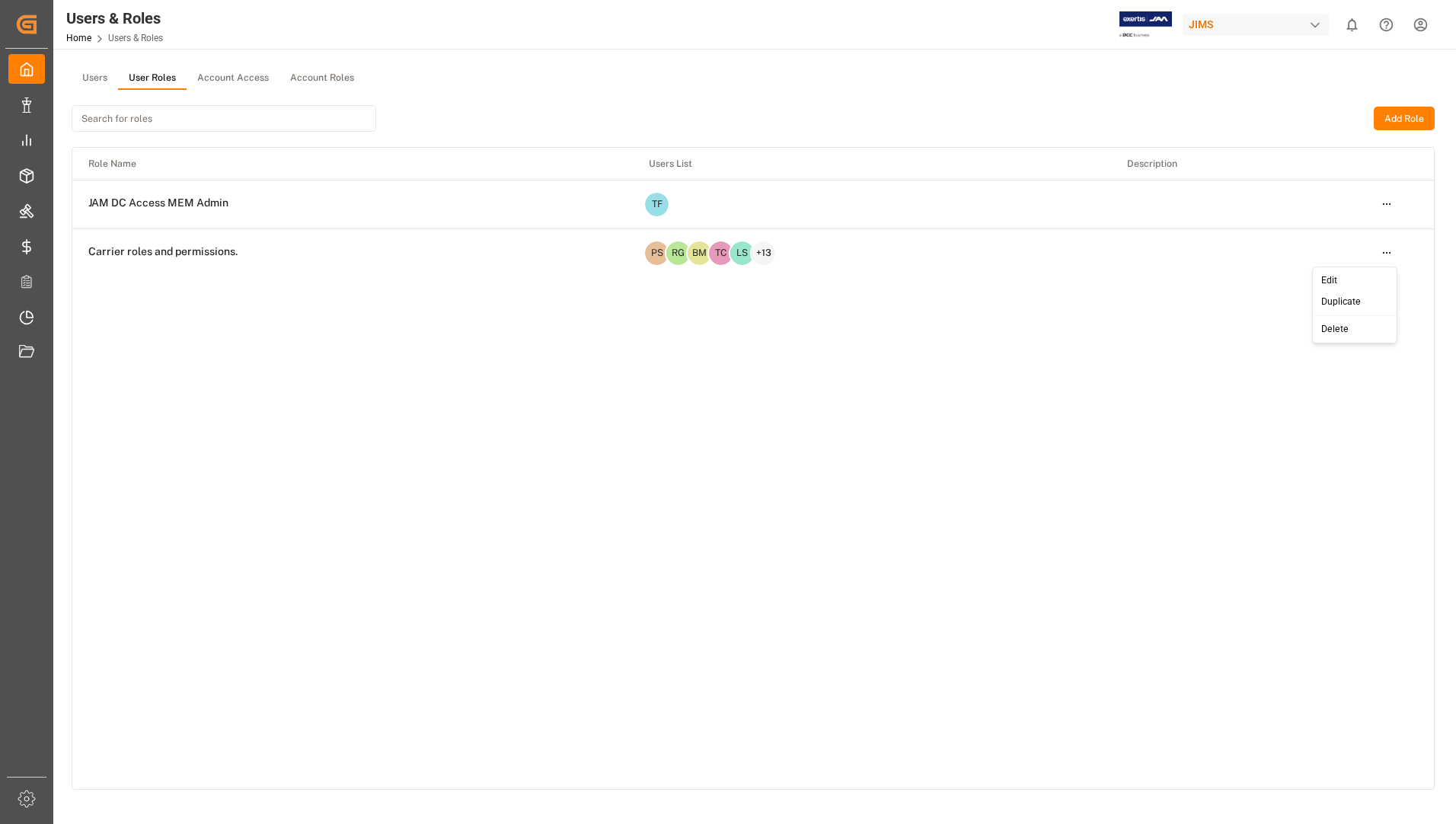
click at [1390, 250] on html "Created by potrace 1.15, written by [PERSON_NAME] [DATE]-[DATE] Created by potr…" at bounding box center [728, 412] width 1456 height 824
click at [1378, 268] on div "Edit Duplicate Delete" at bounding box center [1355, 305] width 86 height 77
click at [1373, 278] on div "Edit" at bounding box center [1355, 281] width 78 height 22
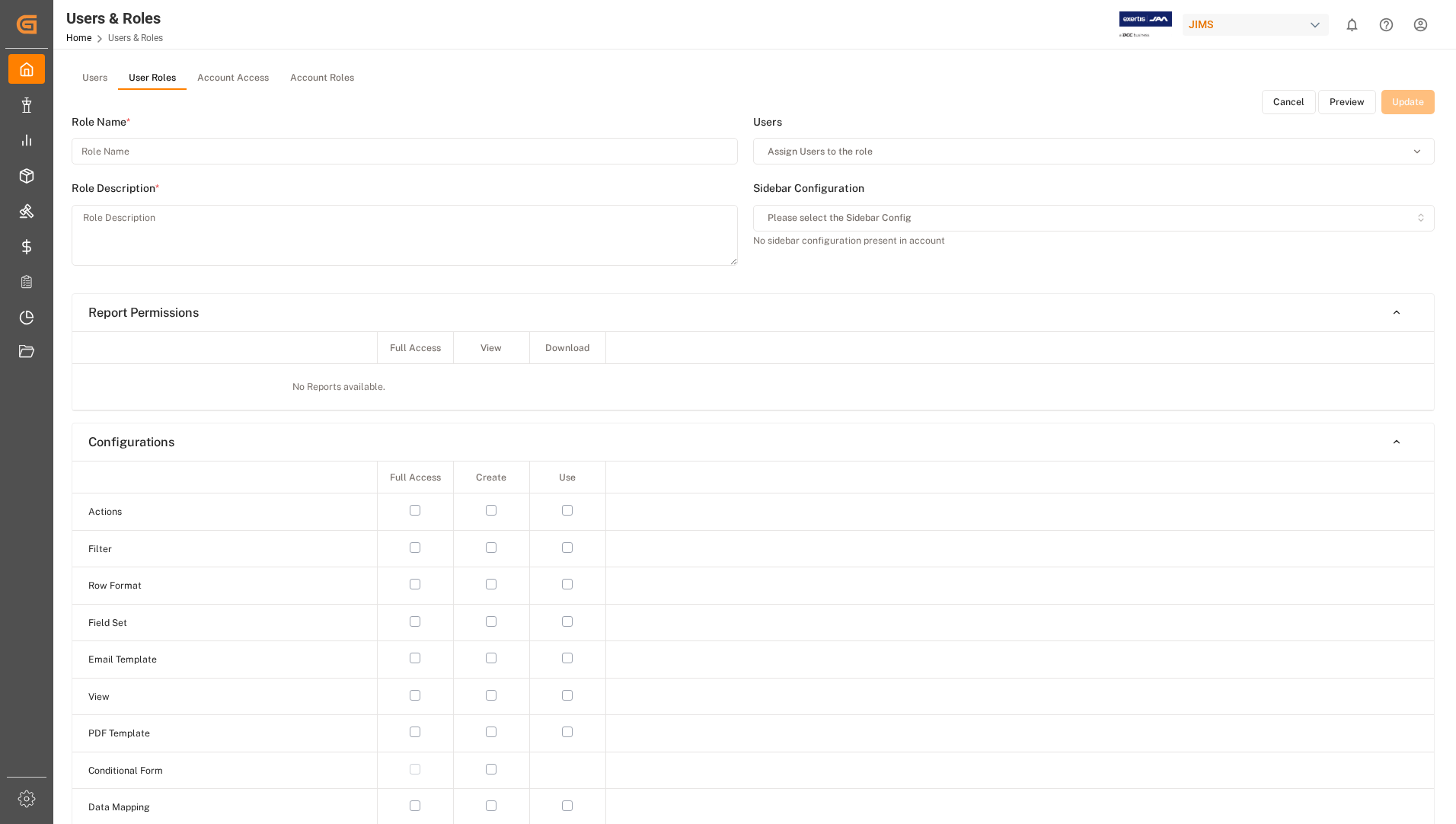
type input "Carrier roles and permissions."
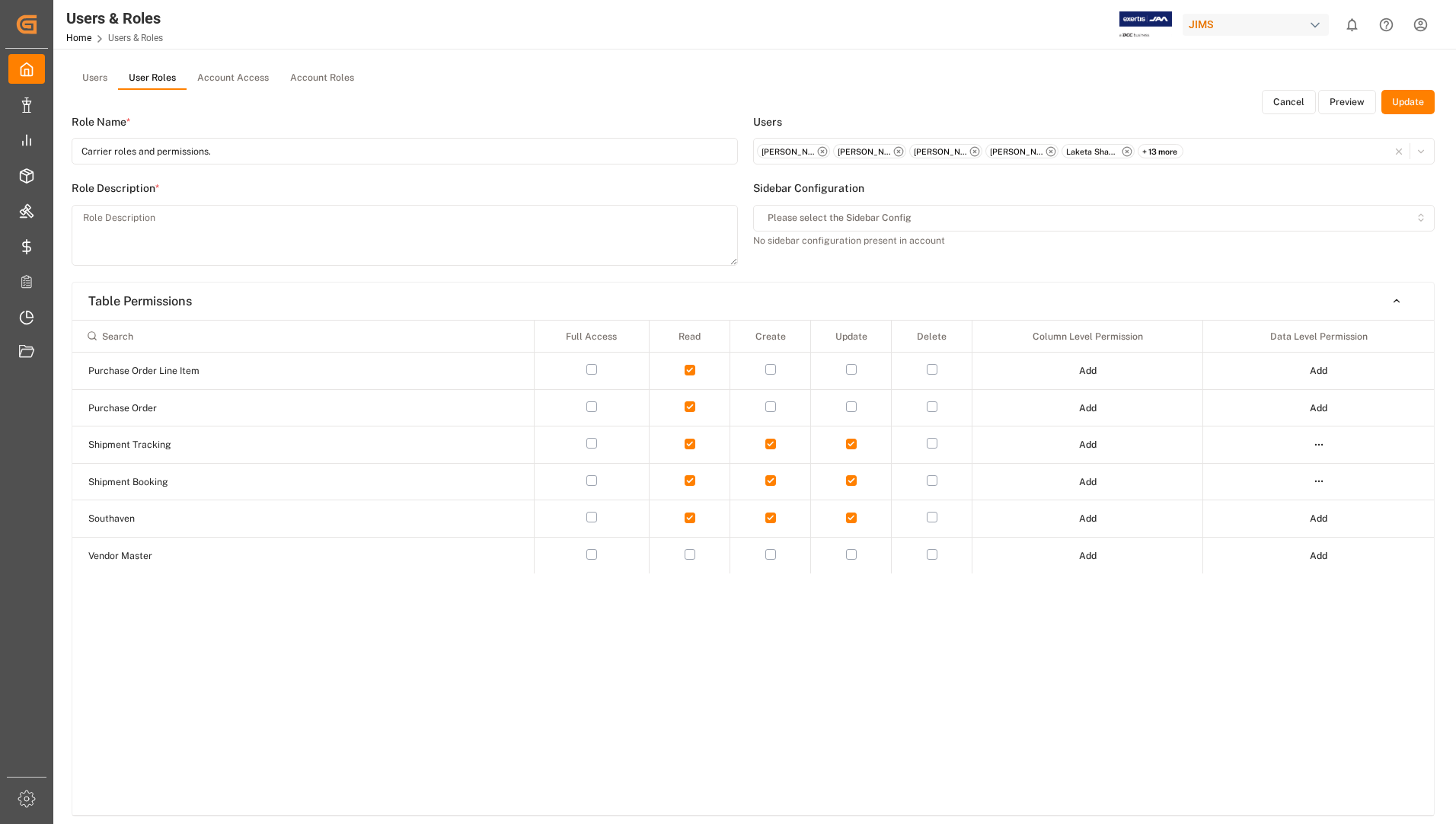
click at [1173, 151] on div "+ 13 more" at bounding box center [1160, 151] width 46 height 15
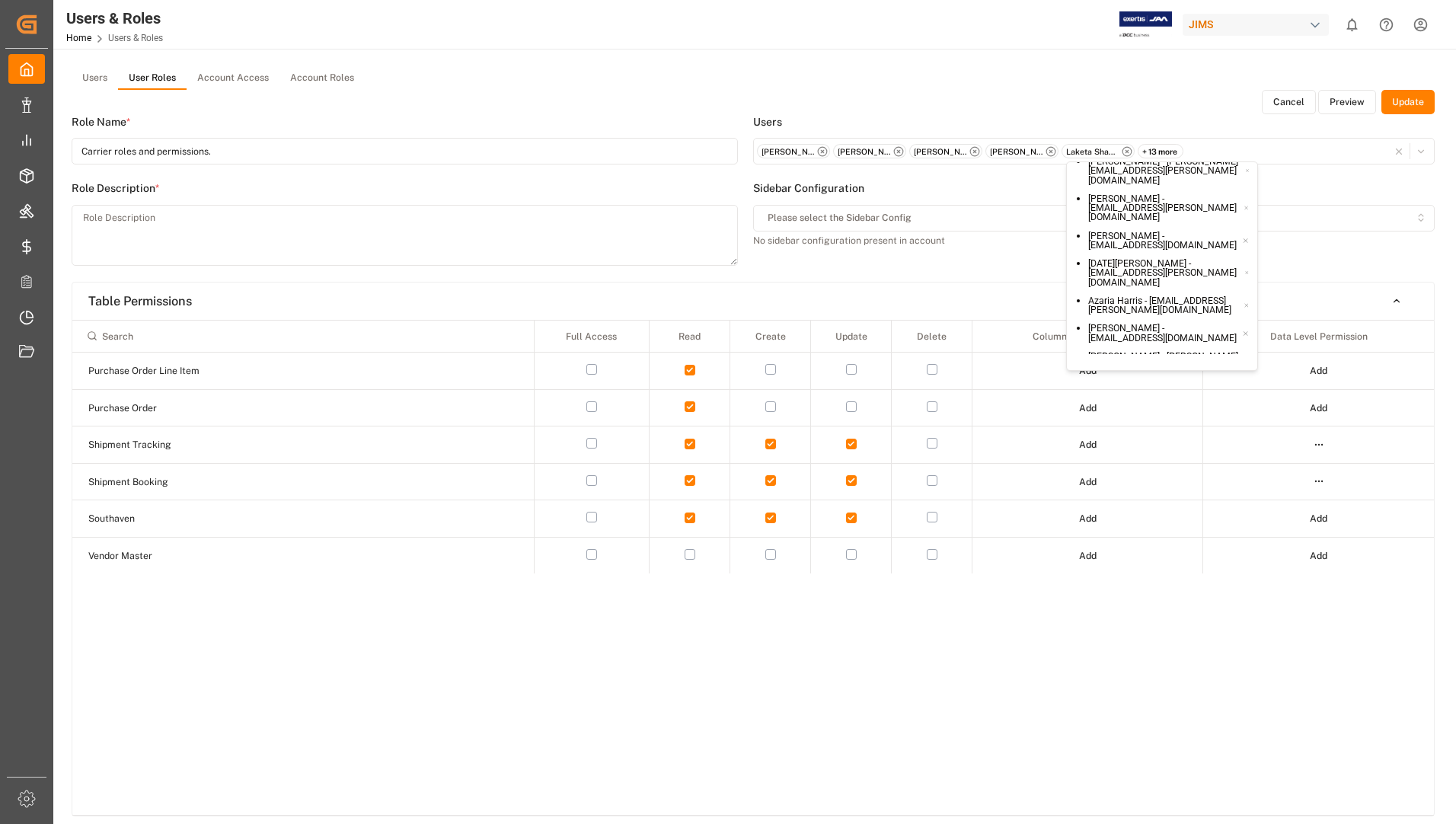
scroll to position [183, 0]
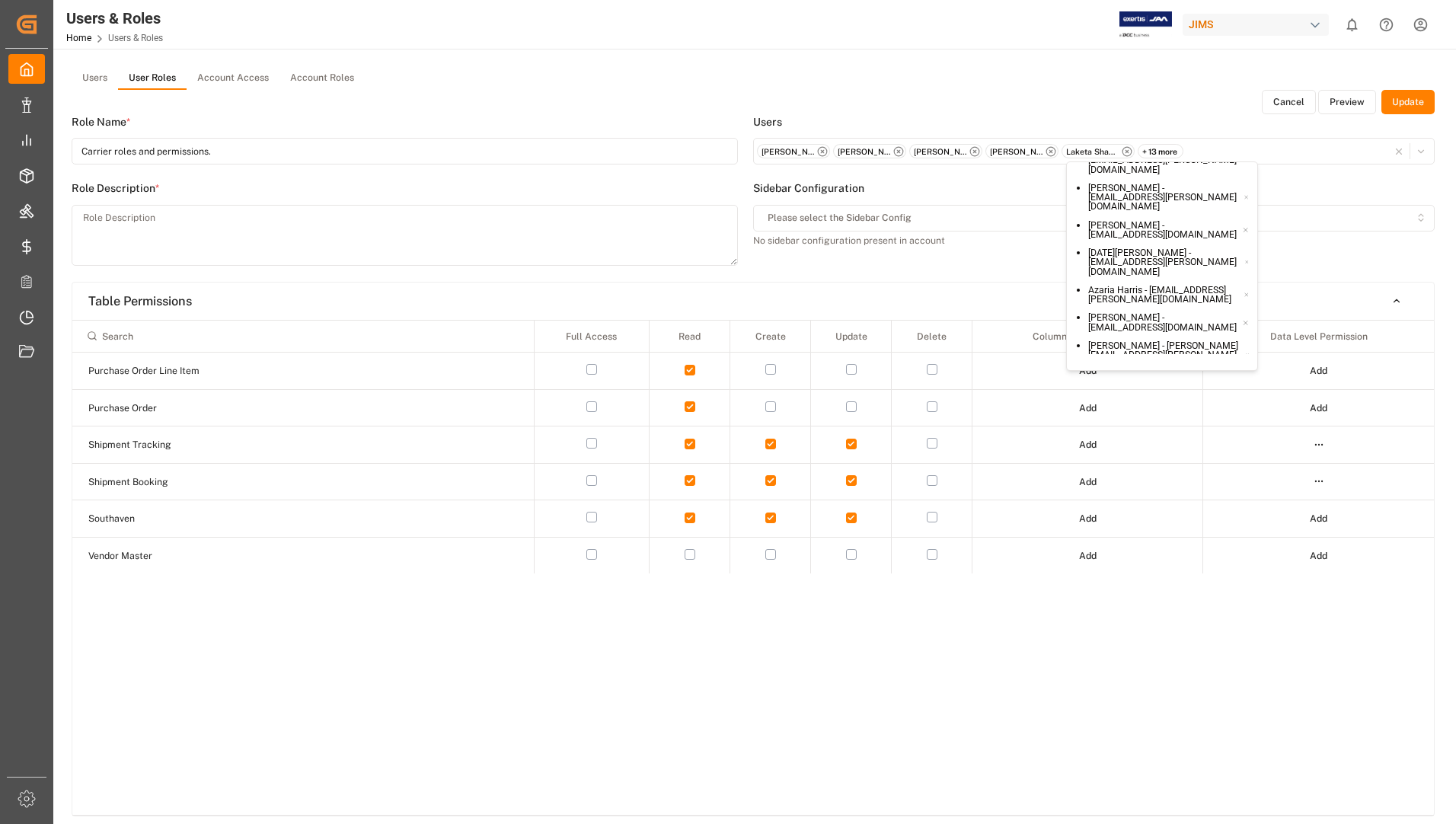
click at [1218, 378] on small "[PERSON_NAME] - [PERSON_NAME][EMAIL_ADDRESS][DOMAIN_NAME]" at bounding box center [1165, 388] width 153 height 19
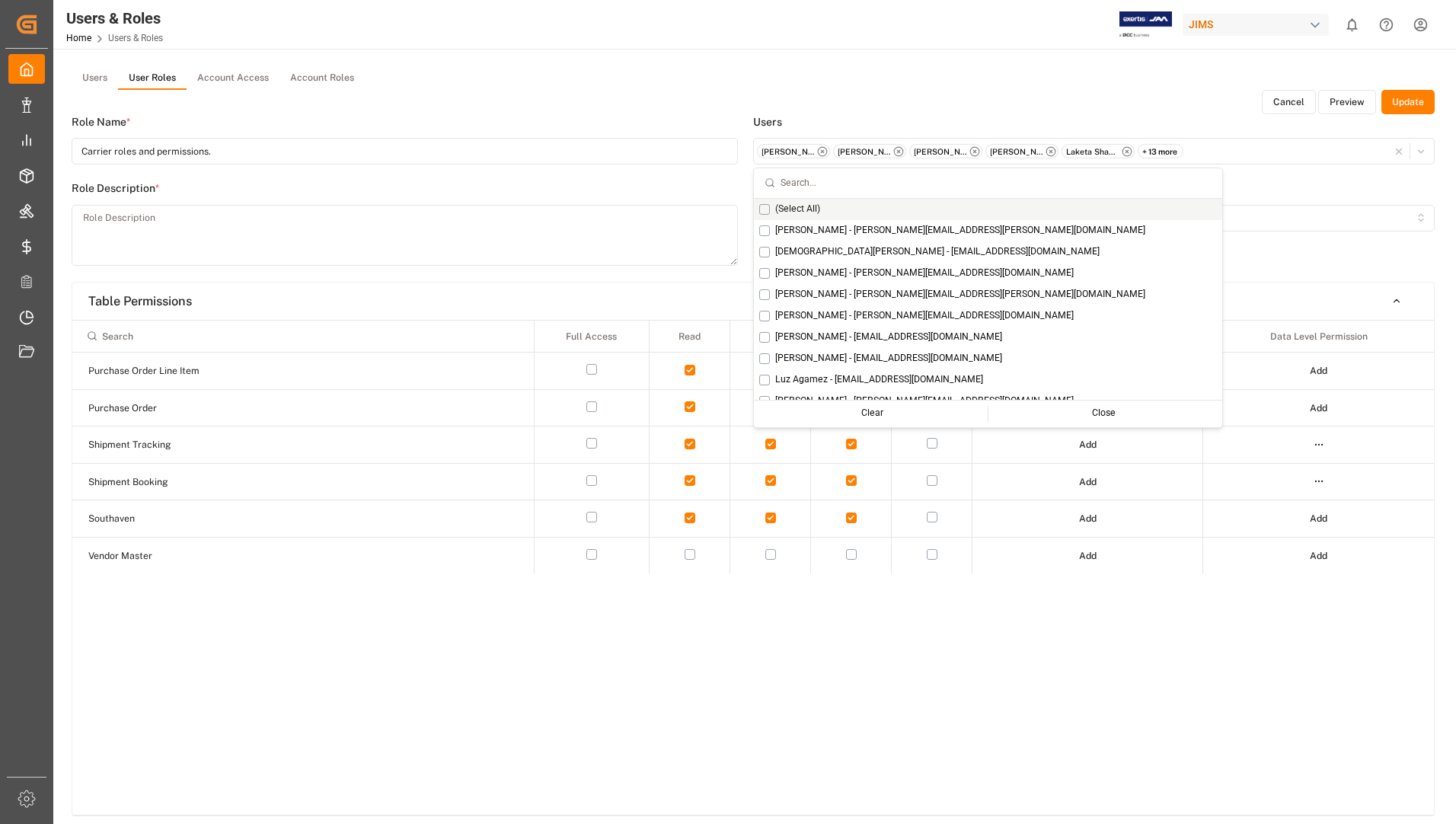
click at [1229, 261] on div "Sidebar Configuration Please select the Sidebar Config No sidebar configuration…" at bounding box center [1094, 222] width 682 height 83
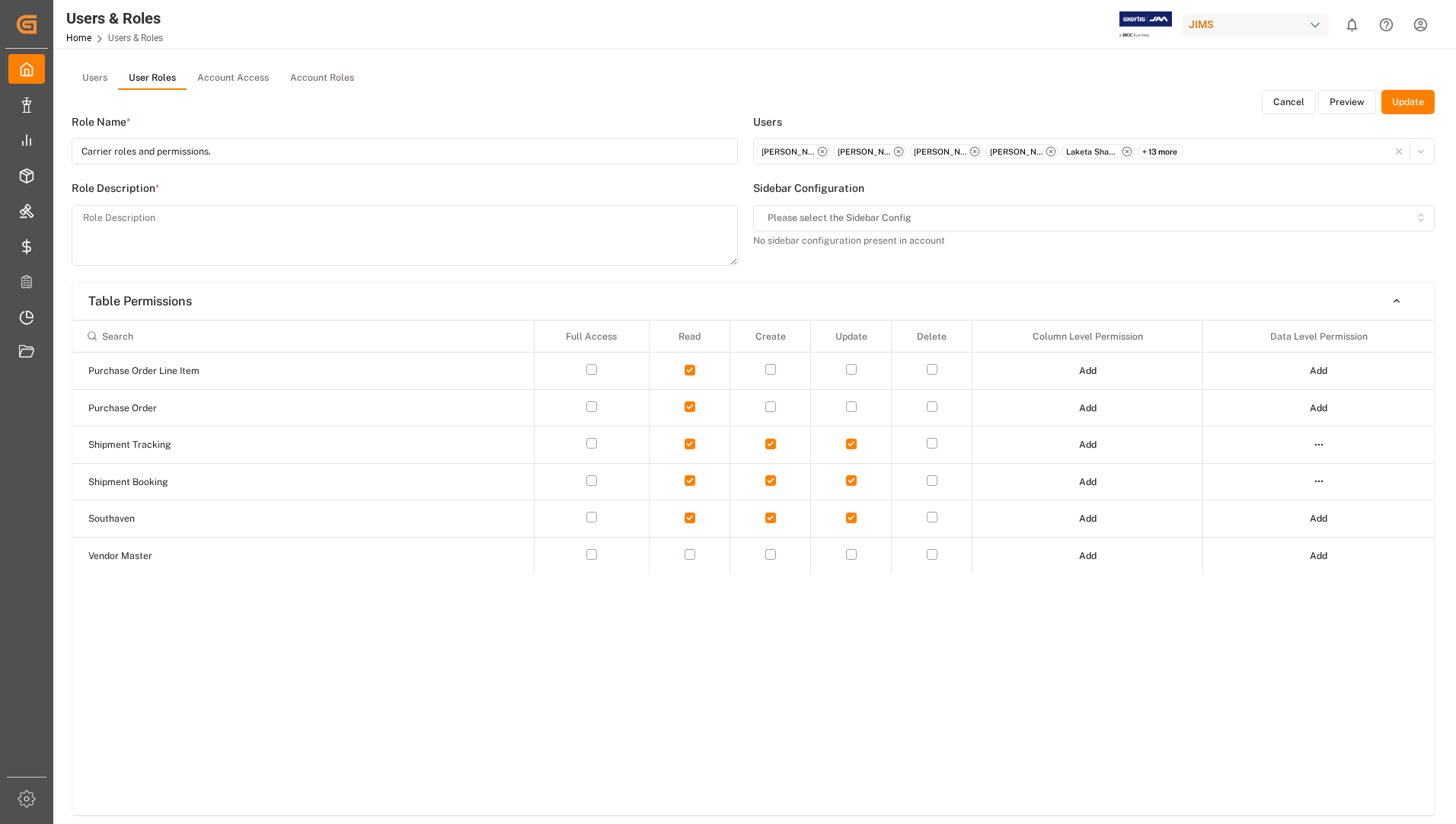
click at [1169, 151] on div "+ 13 more" at bounding box center [1160, 151] width 46 height 15
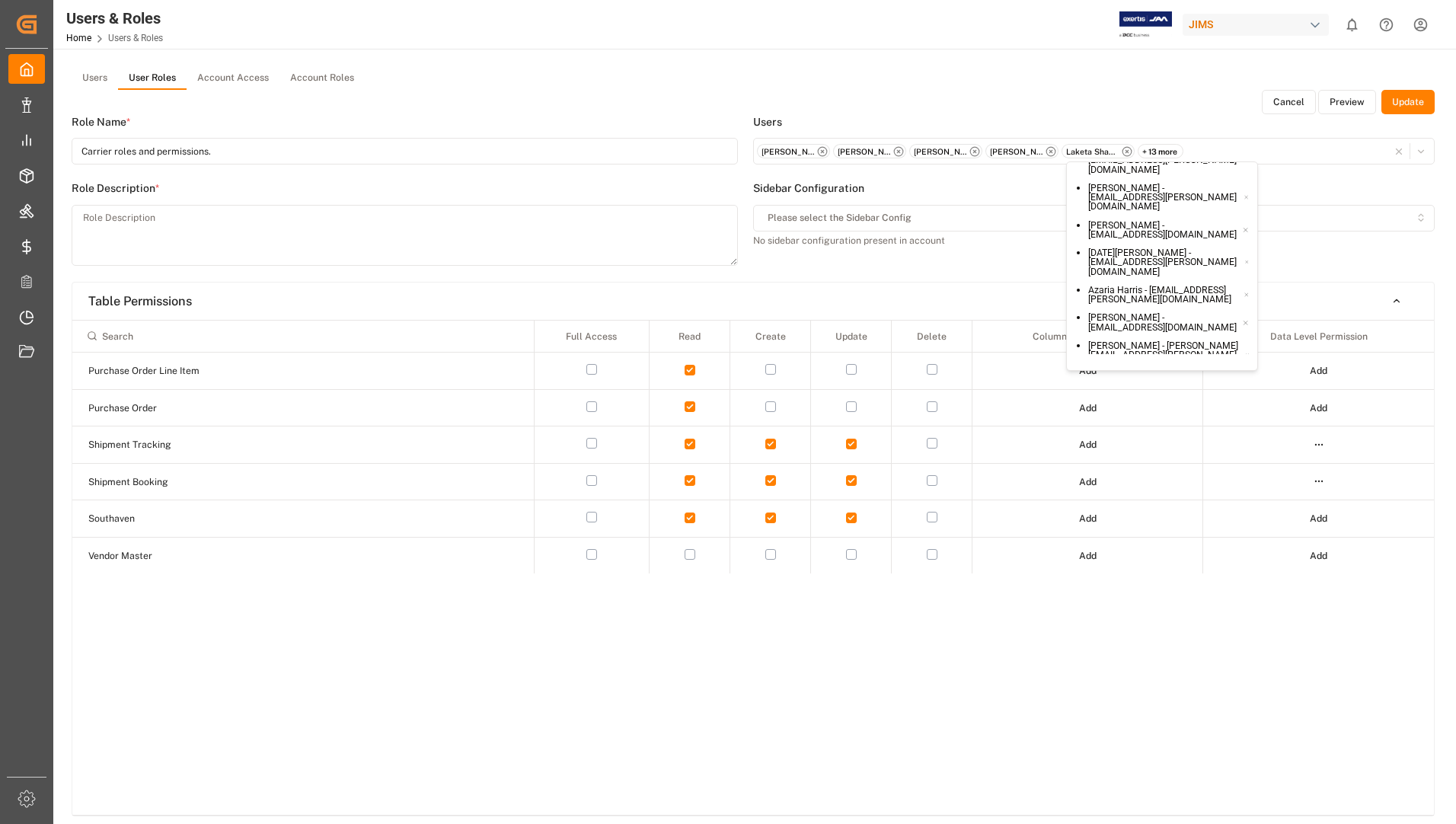
click at [1242, 378] on small "[PERSON_NAME] - [PERSON_NAME][EMAIL_ADDRESS][DOMAIN_NAME]" at bounding box center [1165, 388] width 153 height 19
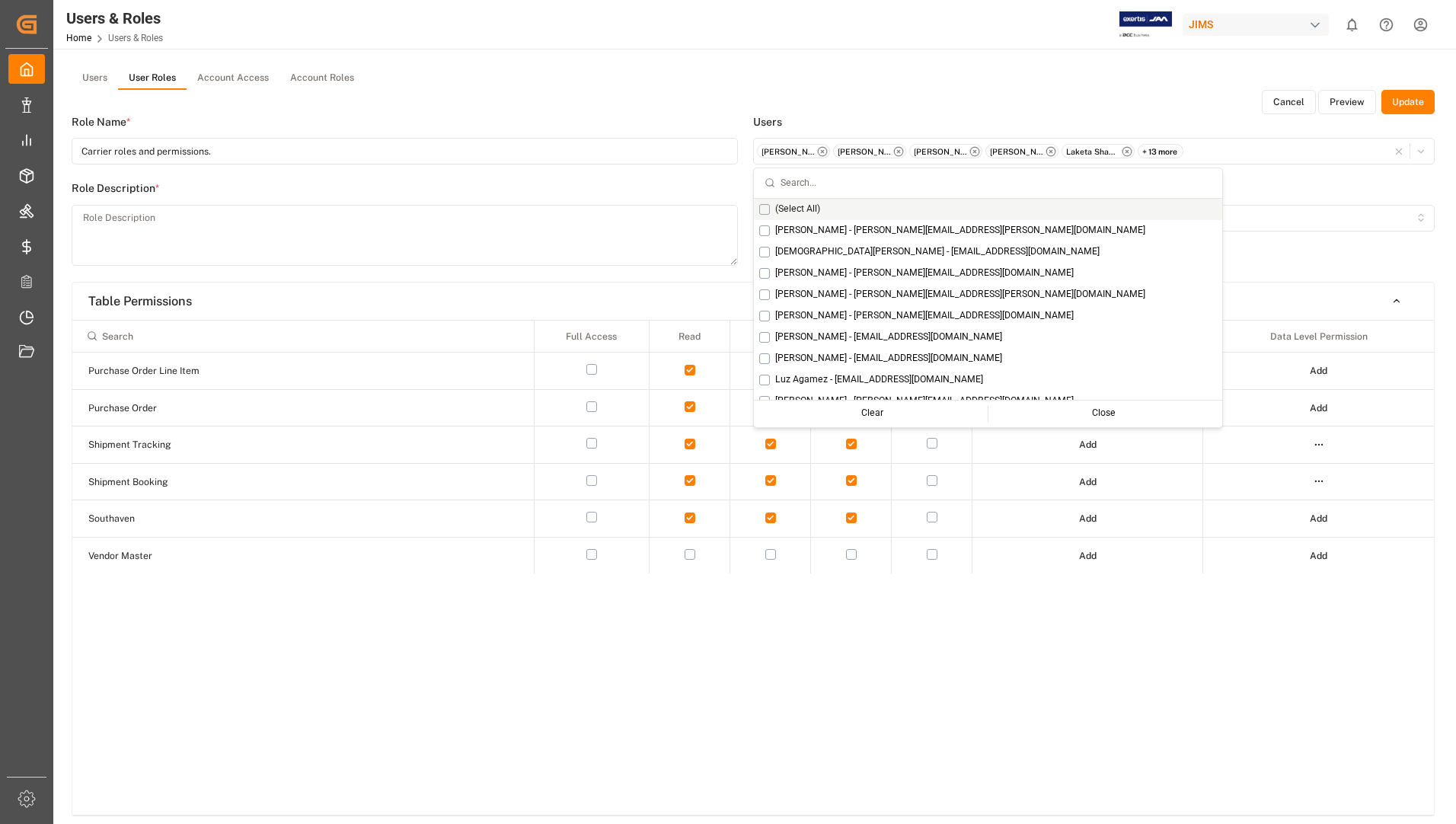
click at [1419, 149] on icon "button" at bounding box center [1421, 151] width 10 height 10
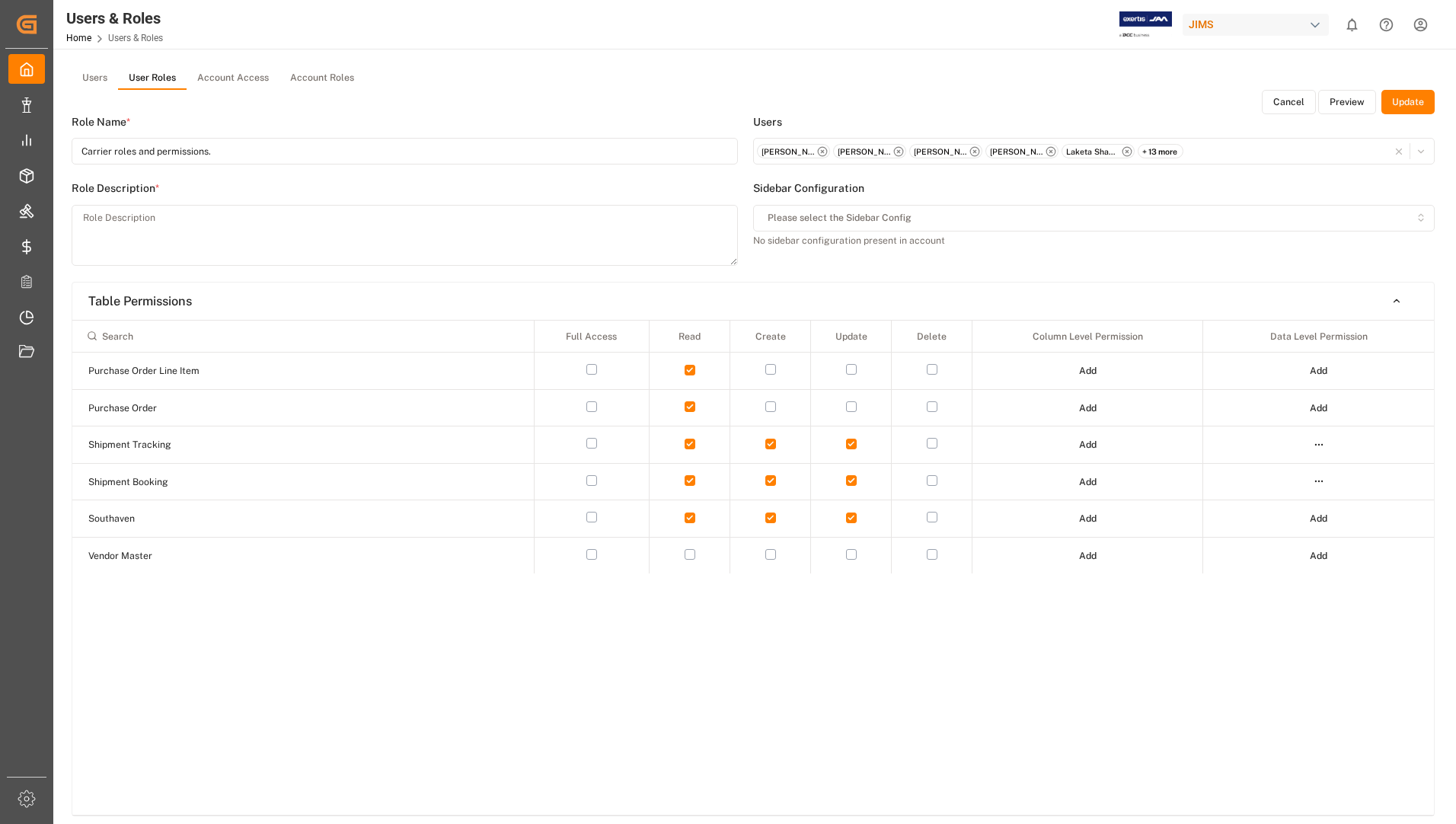
click at [1419, 149] on icon "button" at bounding box center [1421, 151] width 10 height 10
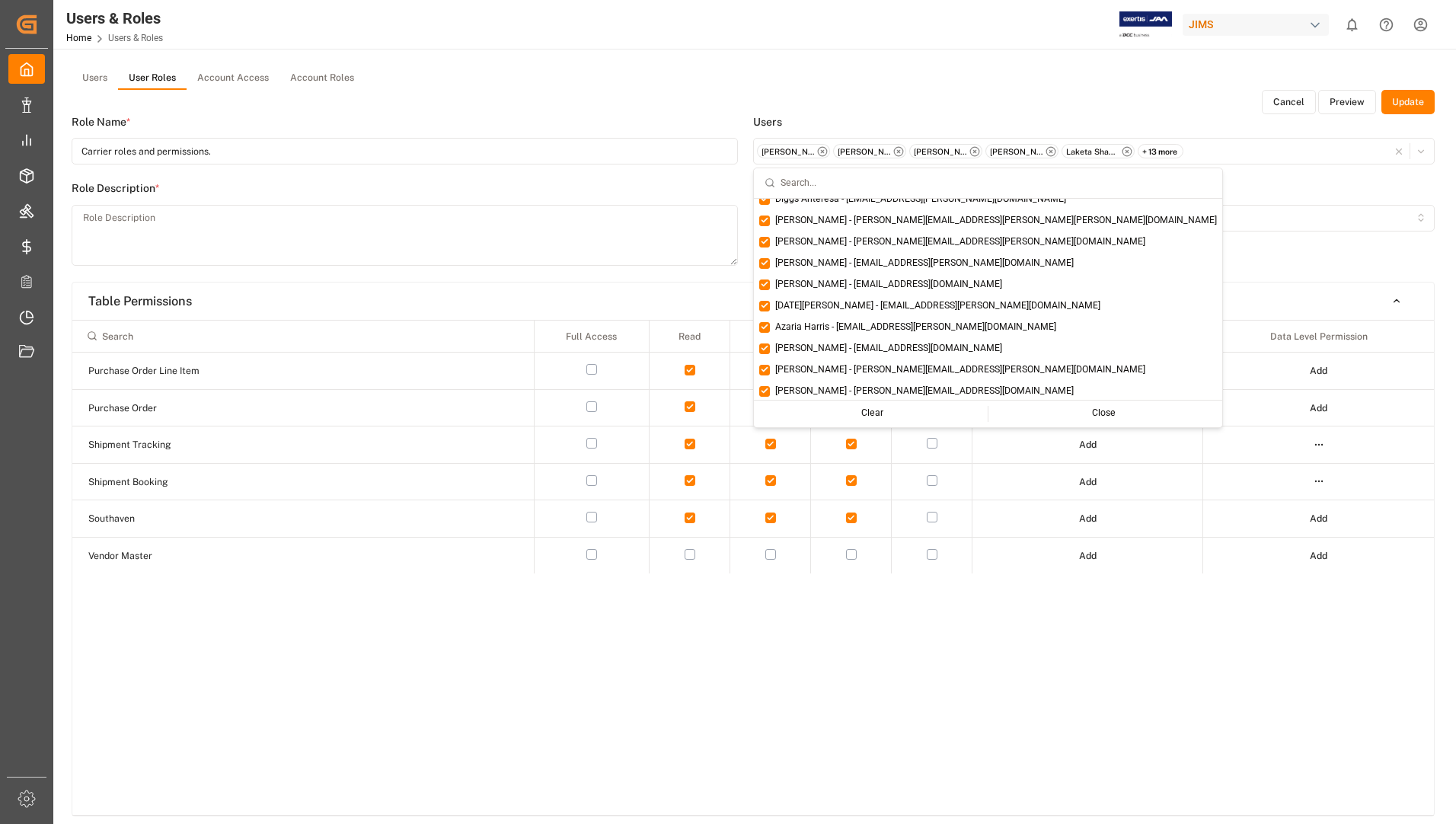
scroll to position [524, 0]
click at [767, 386] on button "Suggestions" at bounding box center [764, 389] width 10 height 10
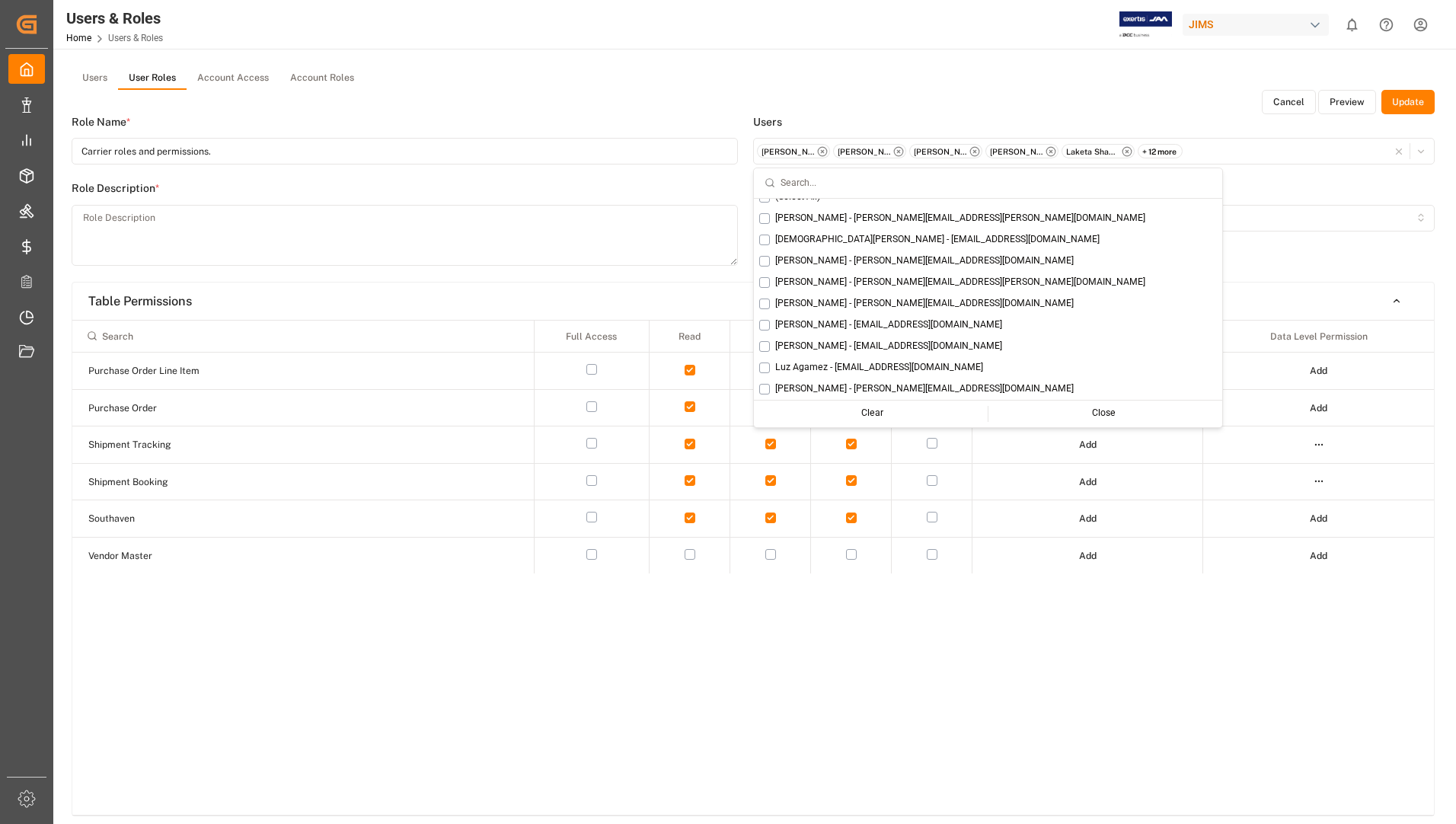
scroll to position [0, 0]
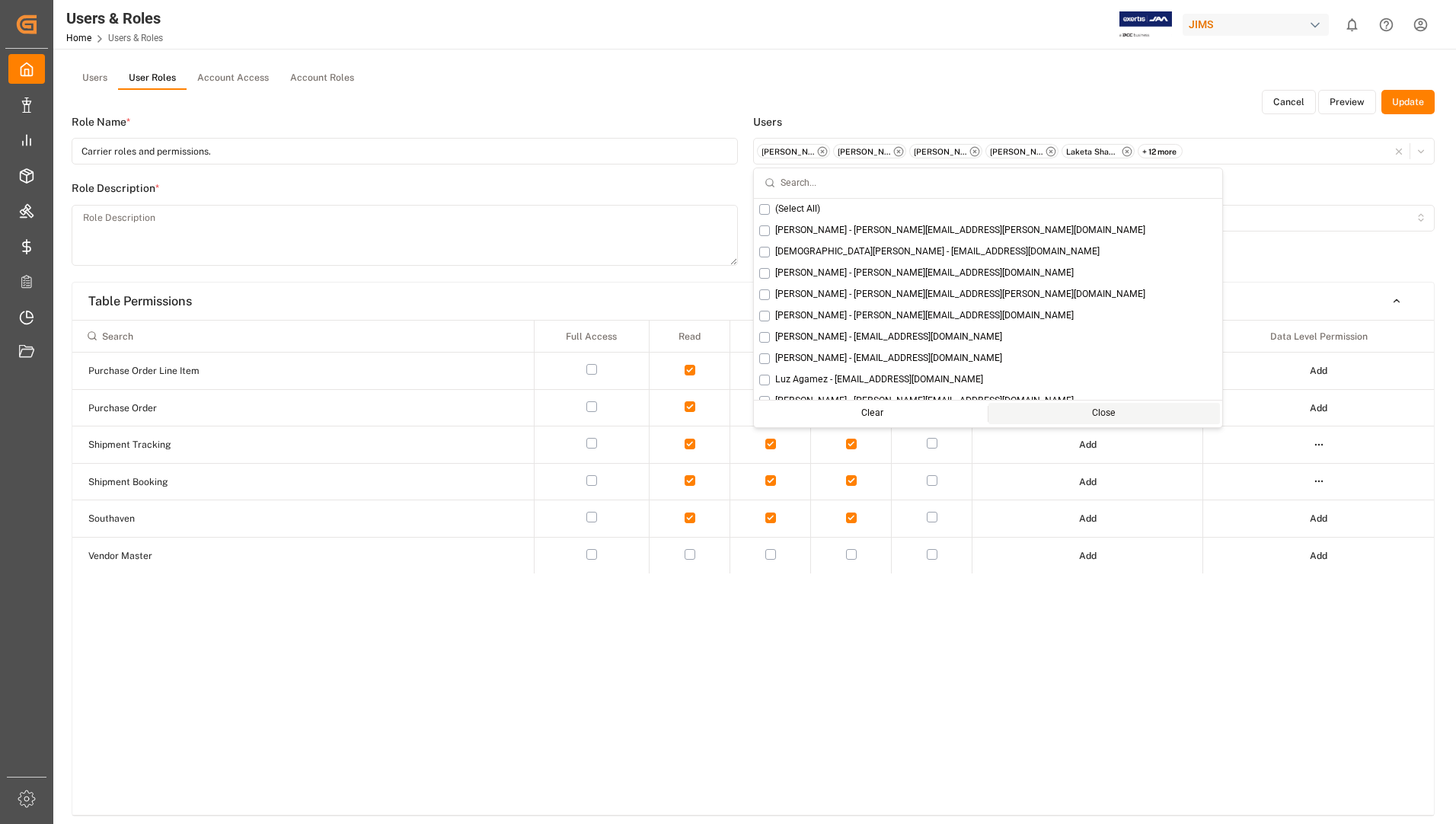
click at [989, 408] on div "Close" at bounding box center [1104, 414] width 231 height 22
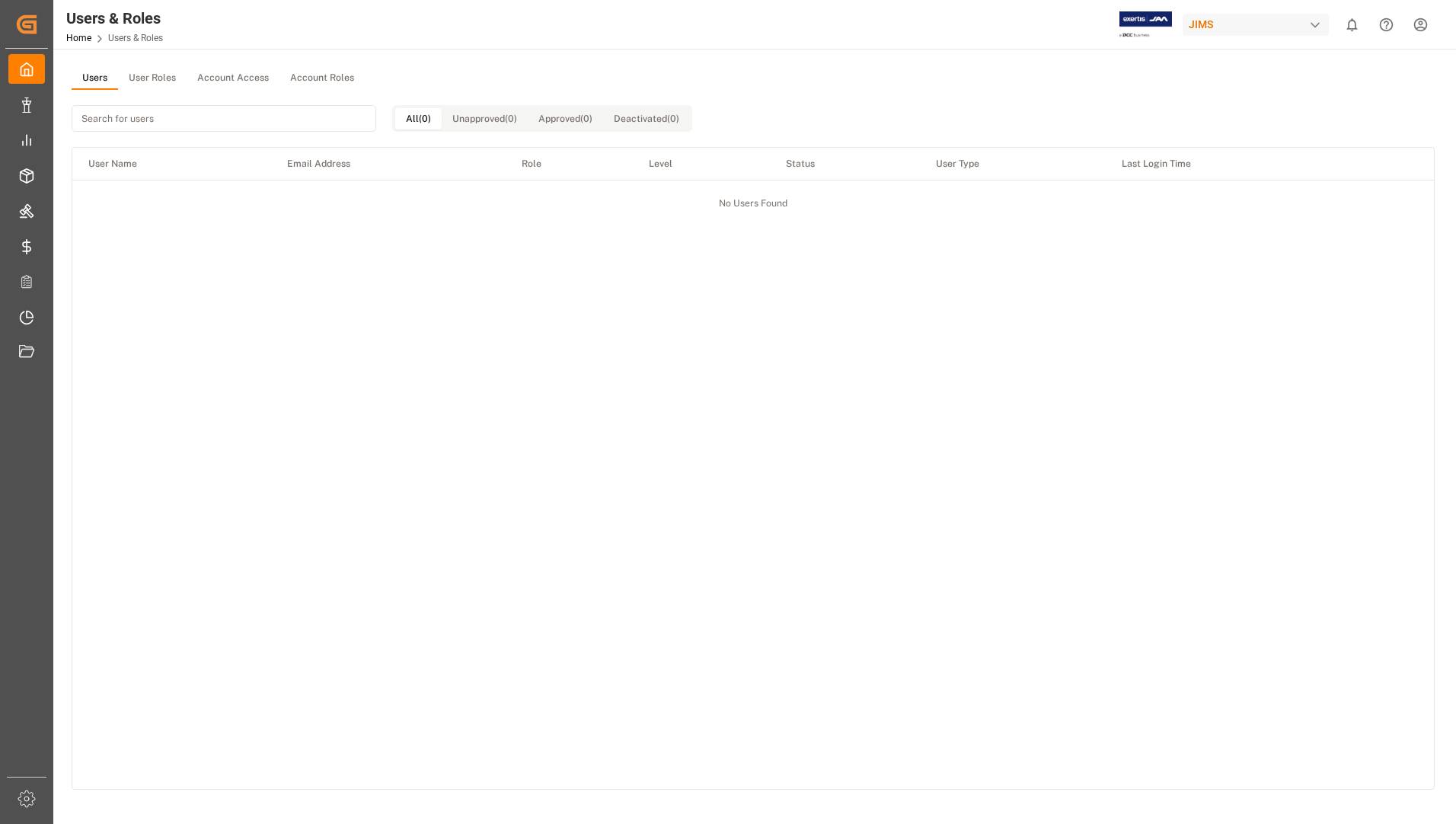
click at [103, 74] on button "Users" at bounding box center [95, 78] width 46 height 23
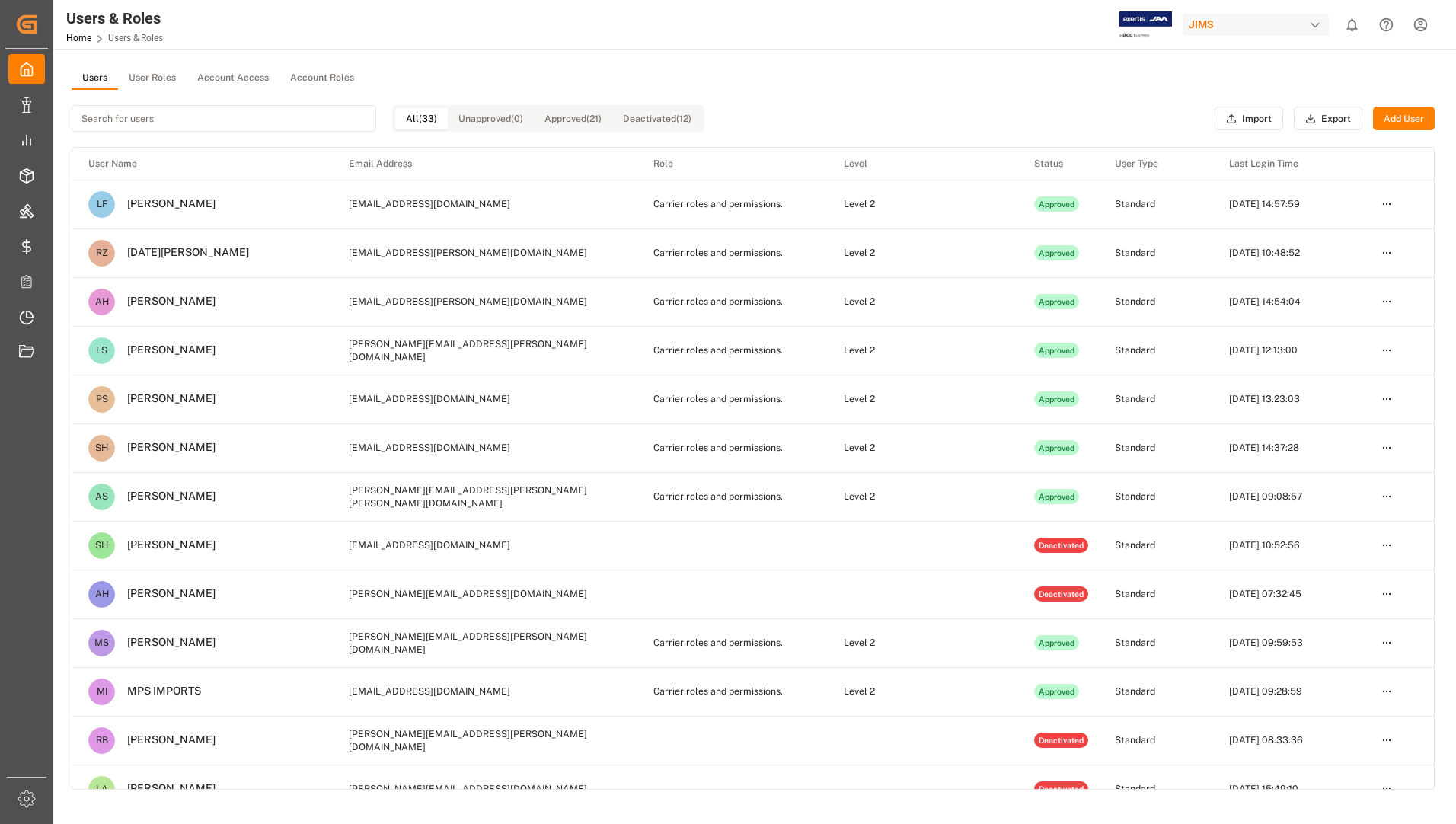
click at [1389, 118] on button "Add User" at bounding box center [1404, 118] width 62 height 24
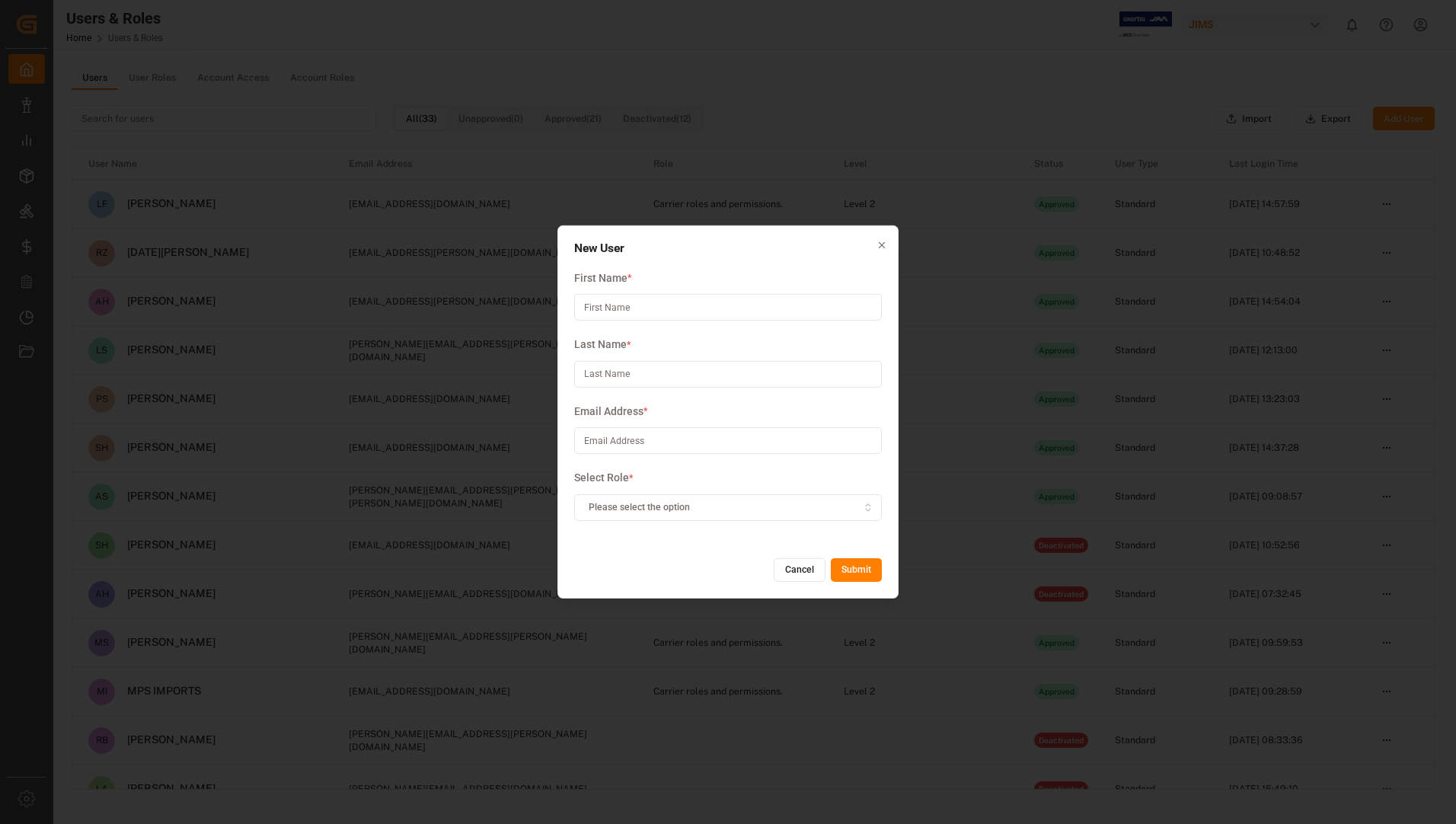
click at [638, 440] on input at bounding box center [728, 440] width 308 height 26
paste input "[PERSON_NAME][EMAIL_ADDRESS][PERSON_NAME][DOMAIN_NAME]"
type input "[PERSON_NAME][EMAIL_ADDRESS][PERSON_NAME][DOMAIN_NAME]"
click at [629, 304] on input at bounding box center [728, 307] width 308 height 26
type input "[PERSON_NAME]"
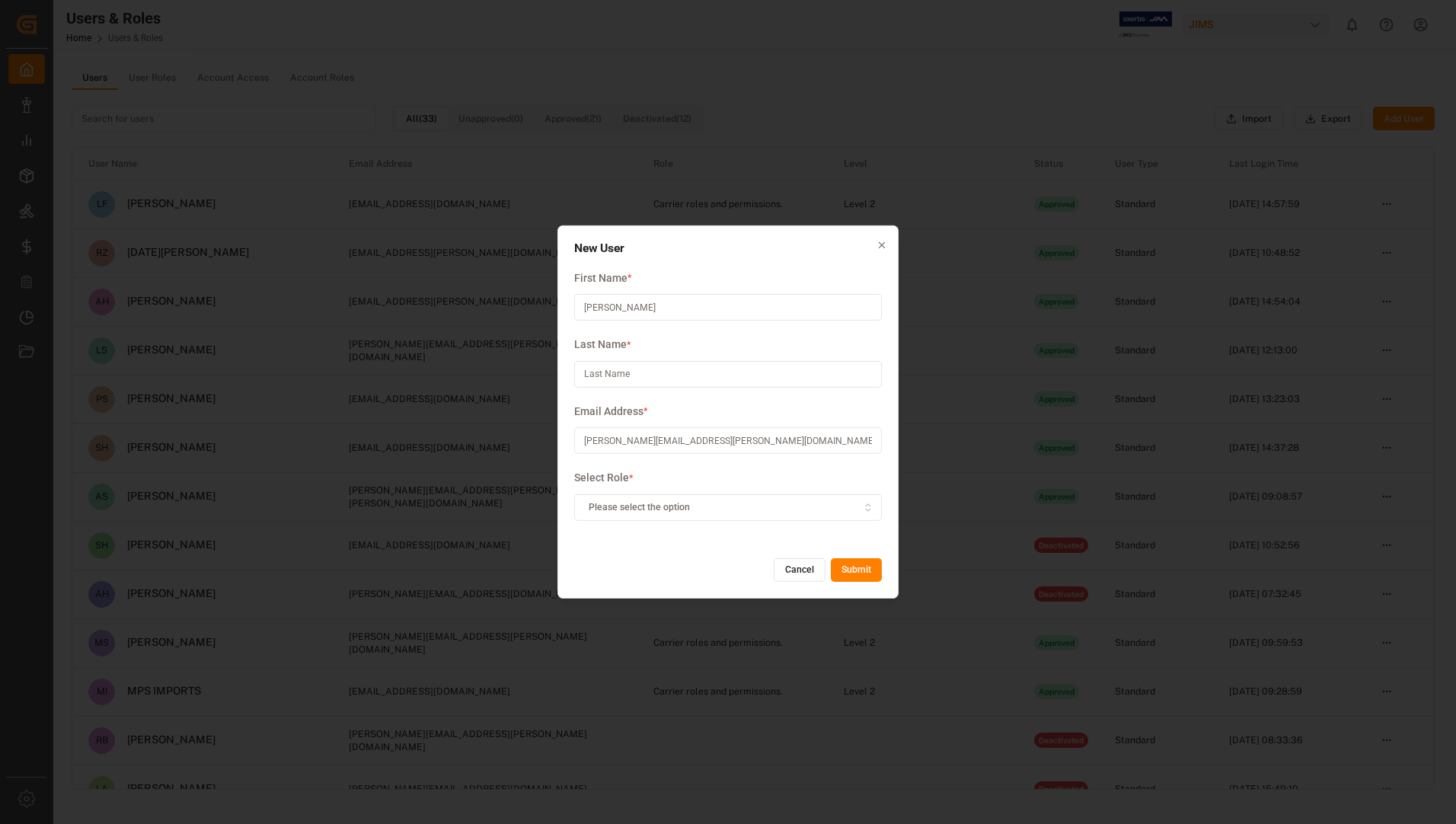
click at [650, 376] on input at bounding box center [728, 374] width 308 height 26
type input "[PERSON_NAME]"
click at [810, 502] on div "Please select the option" at bounding box center [729, 507] width 301 height 14
click at [706, 577] on div "Carrier roles and permissions." at bounding box center [670, 550] width 192 height 54
click at [704, 571] on div "Carrier roles and permissions." at bounding box center [670, 566] width 190 height 22
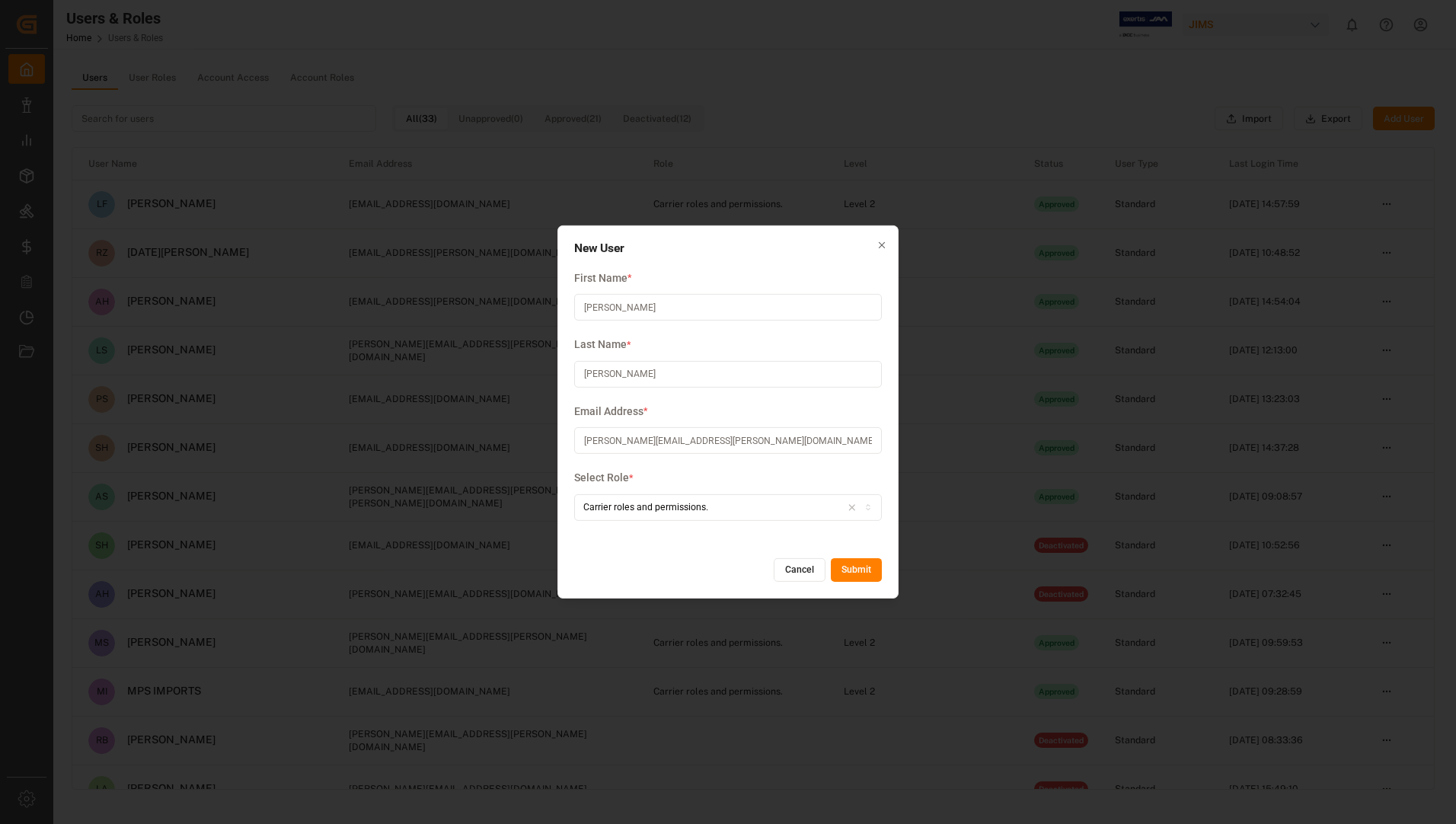
click at [849, 568] on button "Submit" at bounding box center [857, 570] width 51 height 24
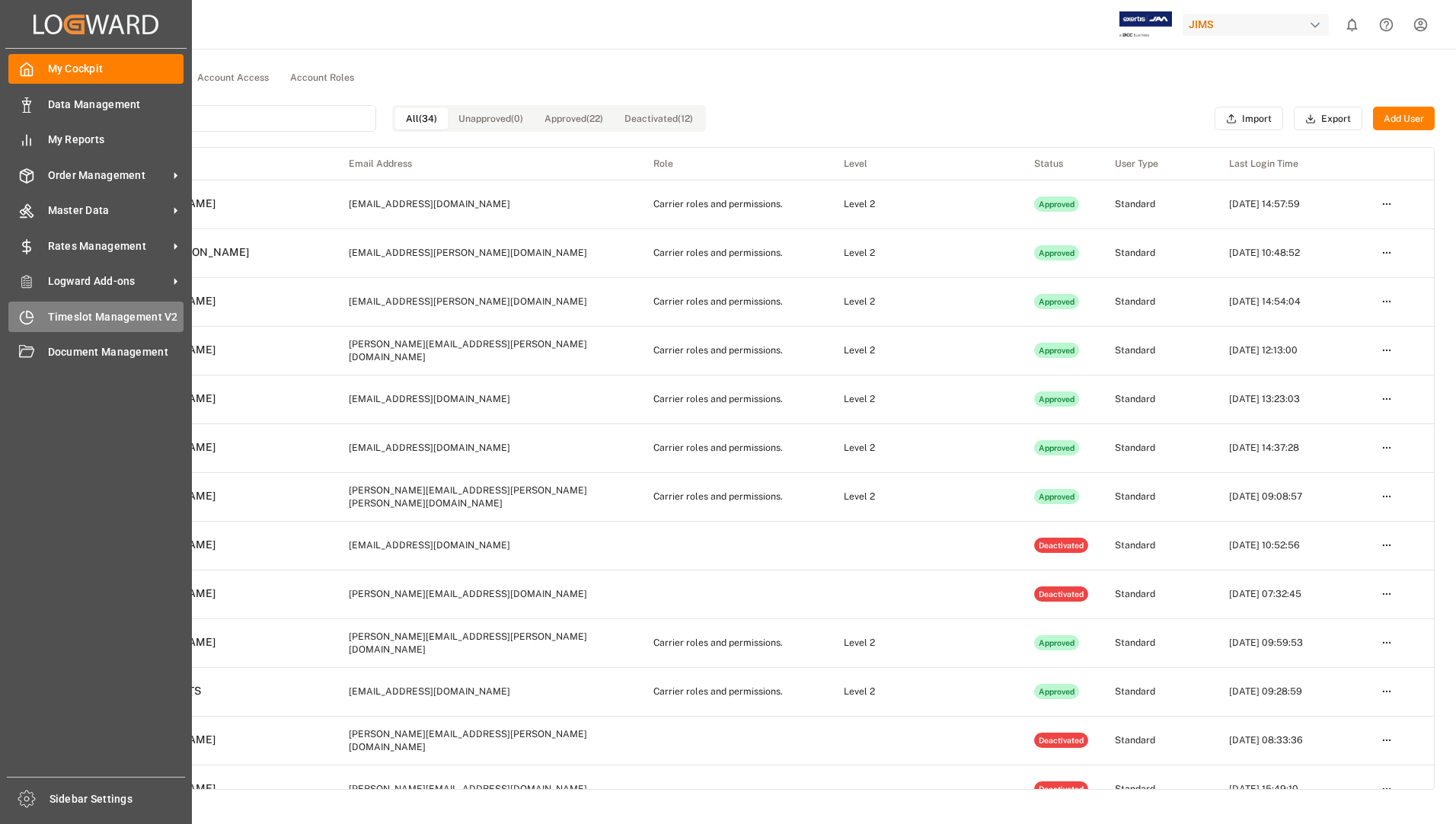
click at [90, 310] on span "Timeslot Management V2" at bounding box center [116, 318] width 136 height 16
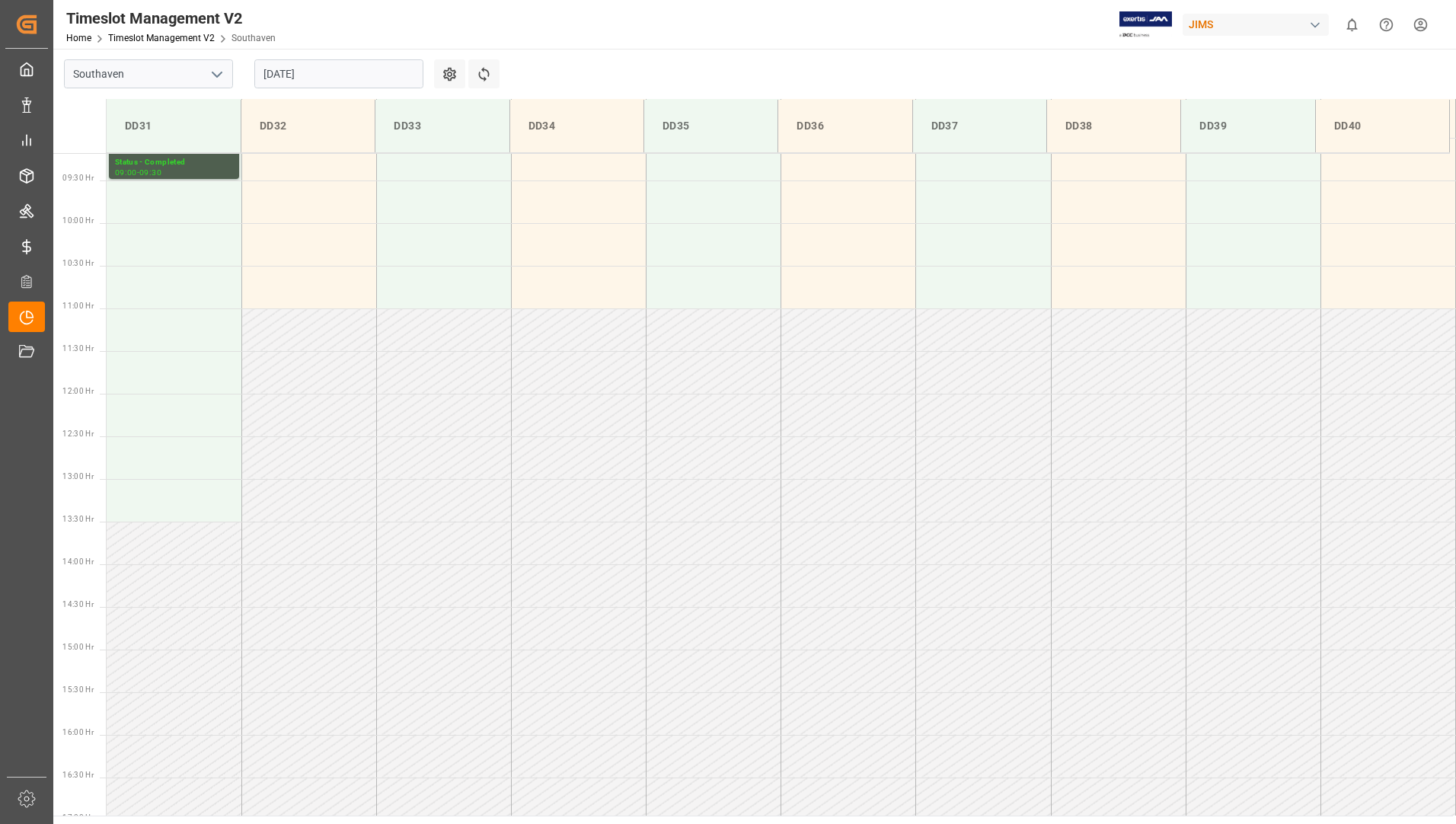
scroll to position [843, 0]
